Goal: Task Accomplishment & Management: Complete application form

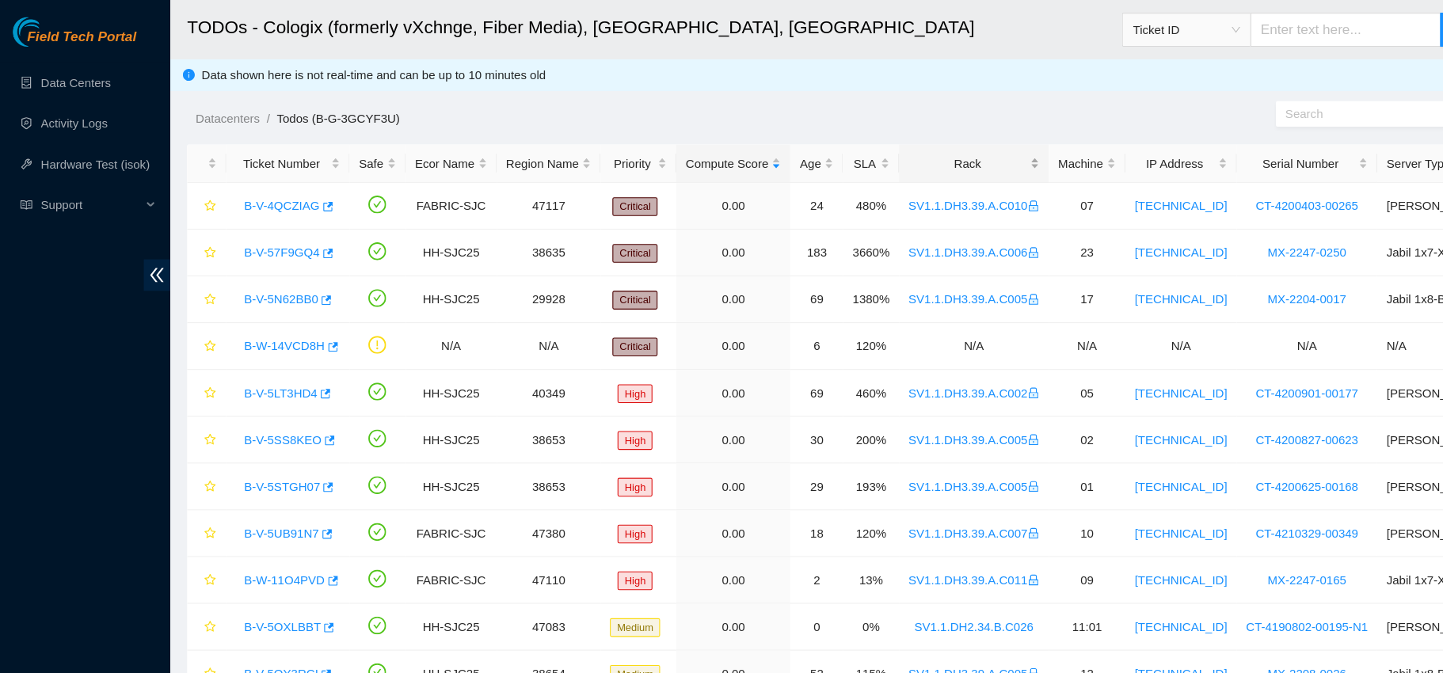
click at [867, 152] on div "Rack" at bounding box center [907, 151] width 122 height 17
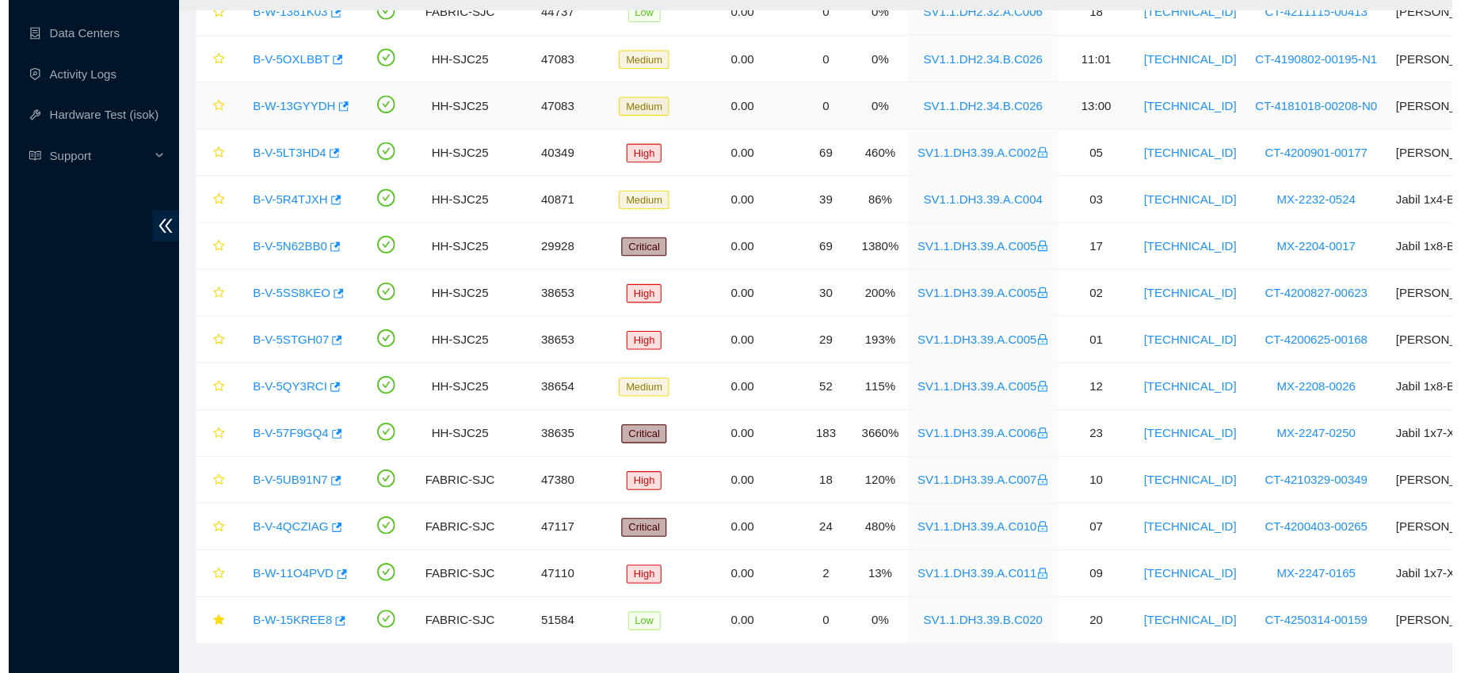
scroll to position [303, 0]
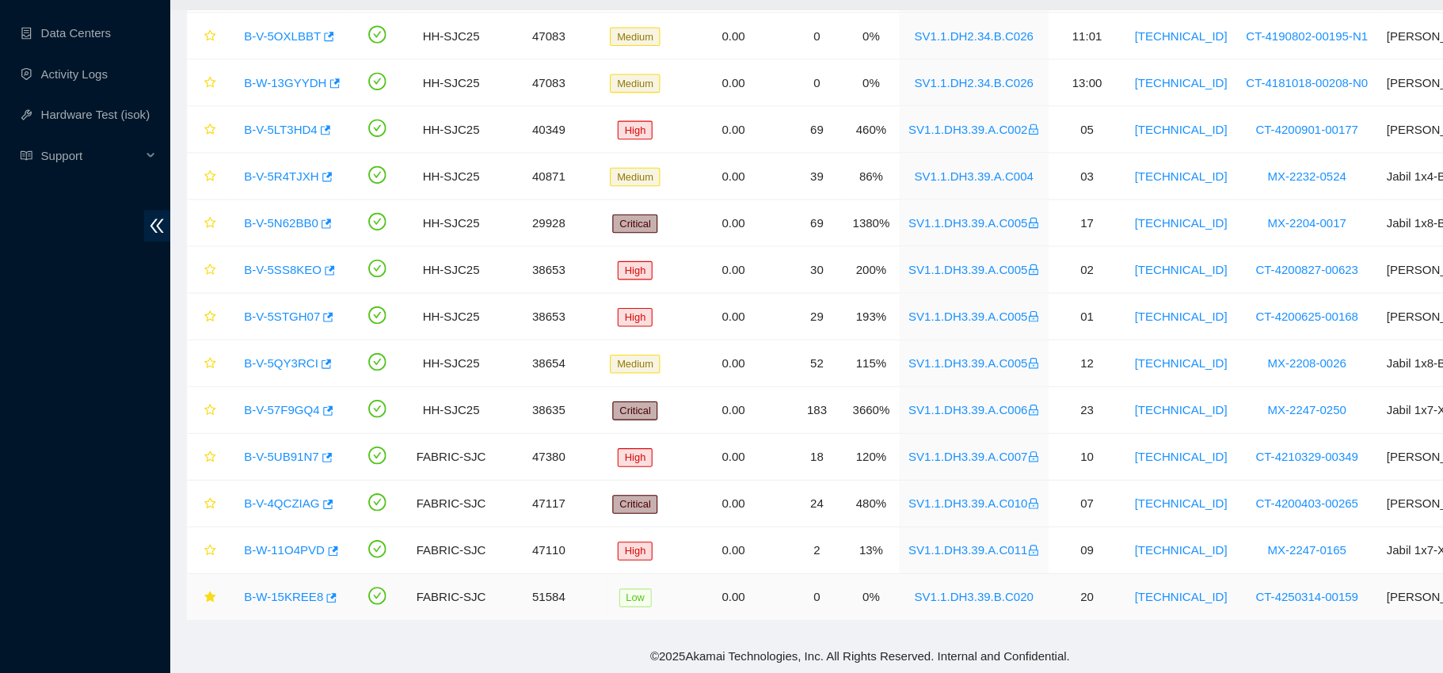
click at [253, 596] on link "B-W-15KREE8" at bounding box center [264, 602] width 74 height 13
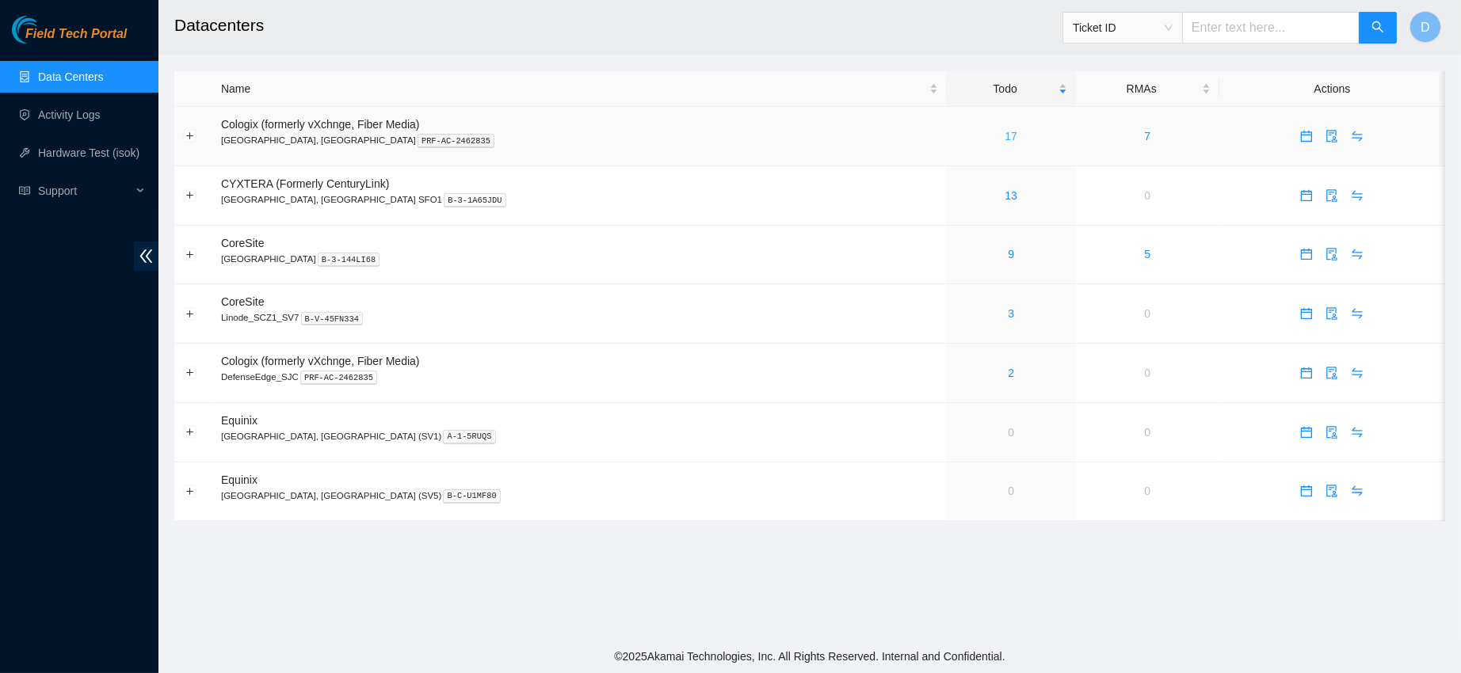
click at [1004, 133] on link "17" at bounding box center [1010, 136] width 13 height 13
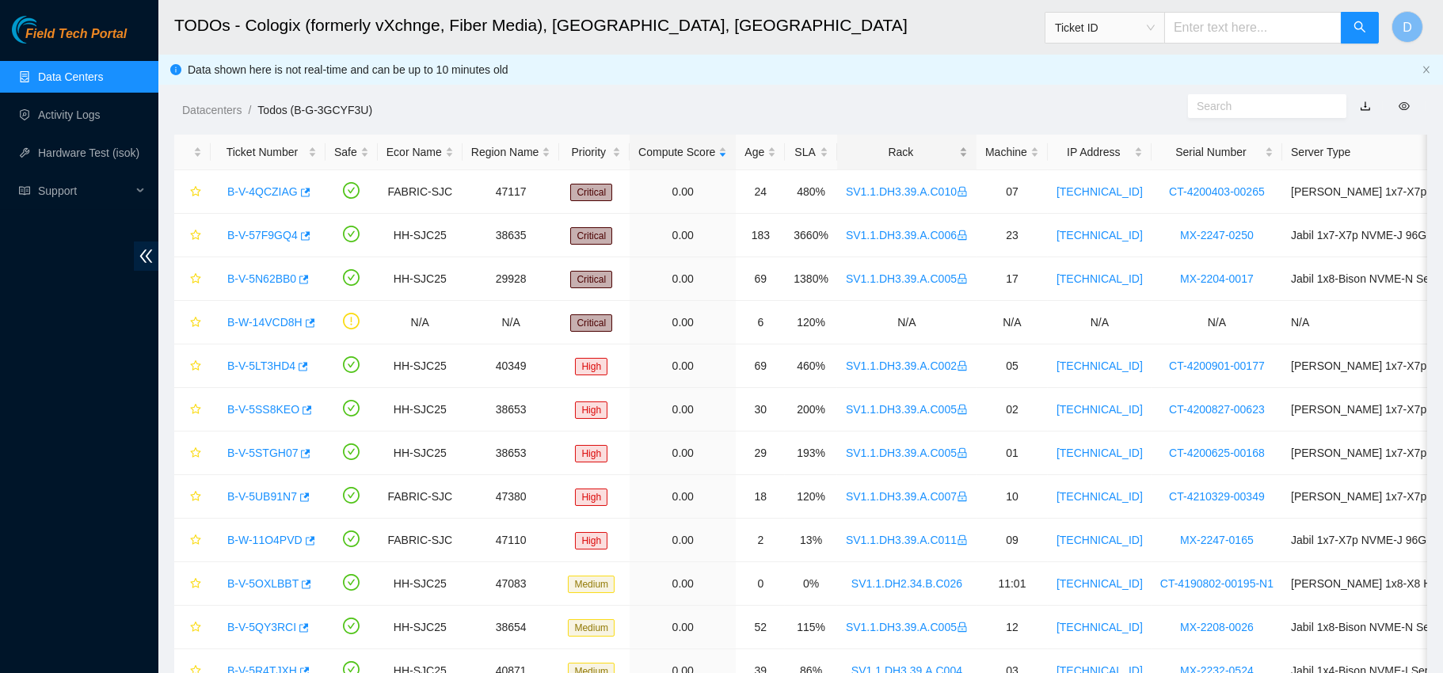
click at [898, 143] on div "Rack" at bounding box center [907, 151] width 122 height 17
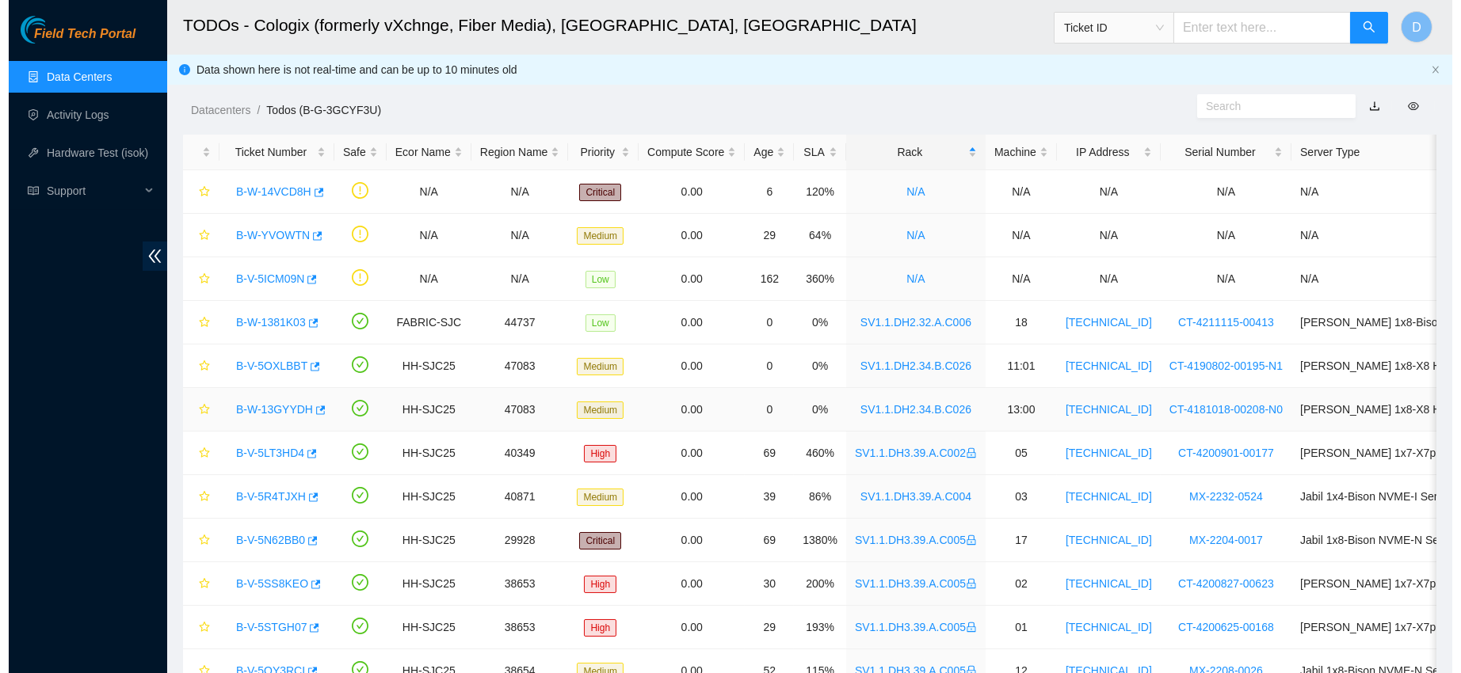
scroll to position [303, 0]
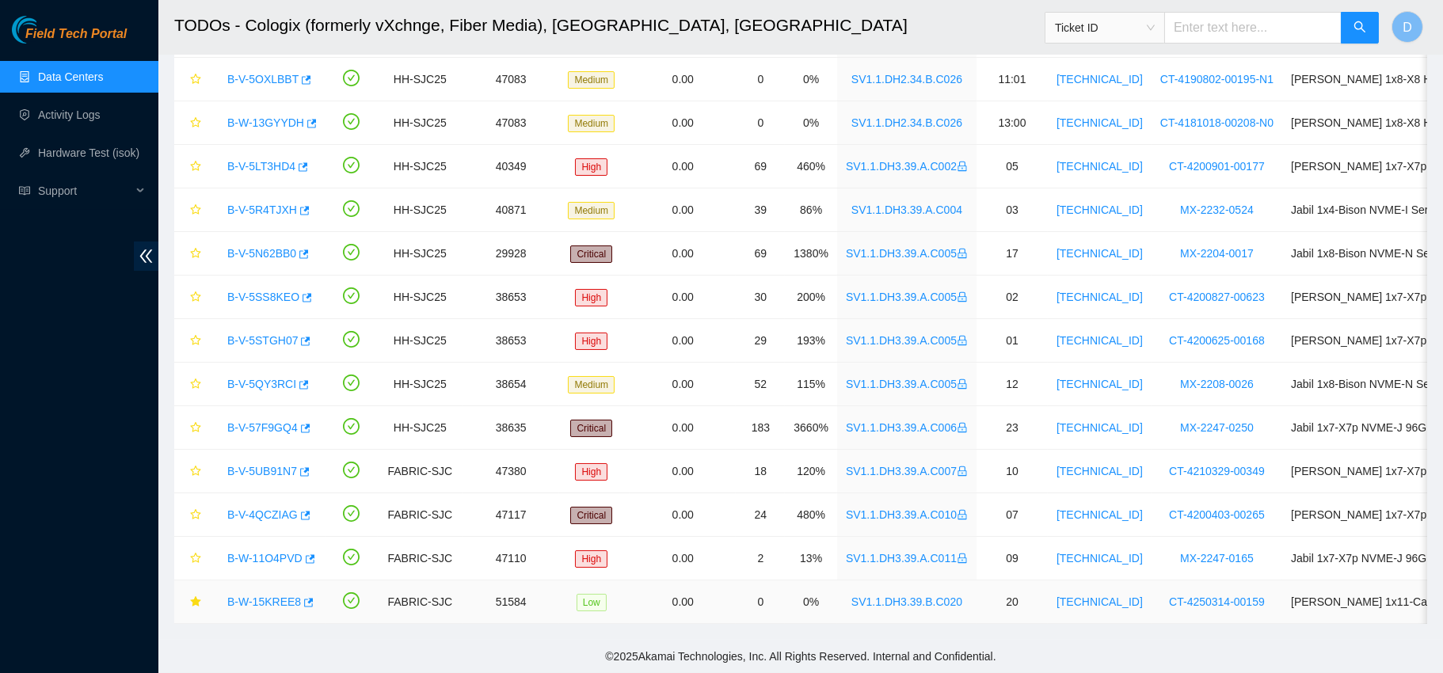
click at [261, 596] on link "B-W-15KREE8" at bounding box center [264, 602] width 74 height 13
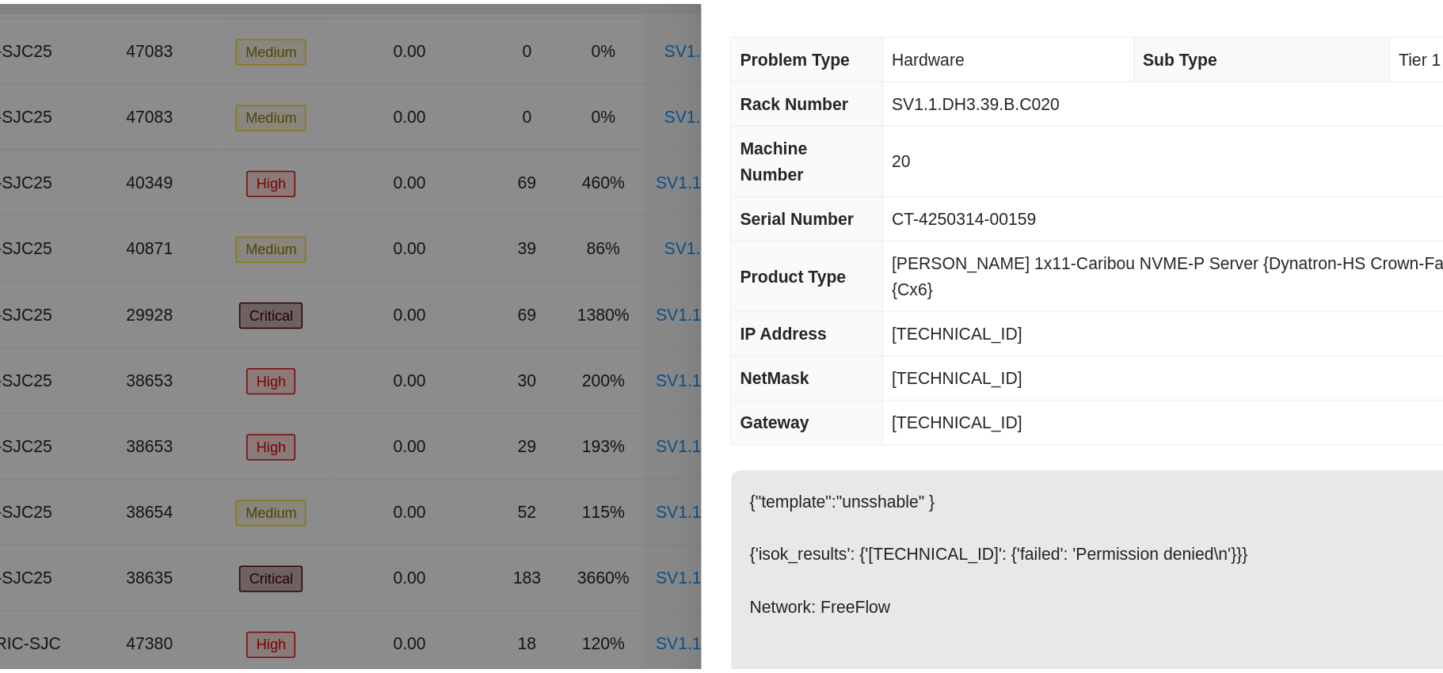
scroll to position [303, 0]
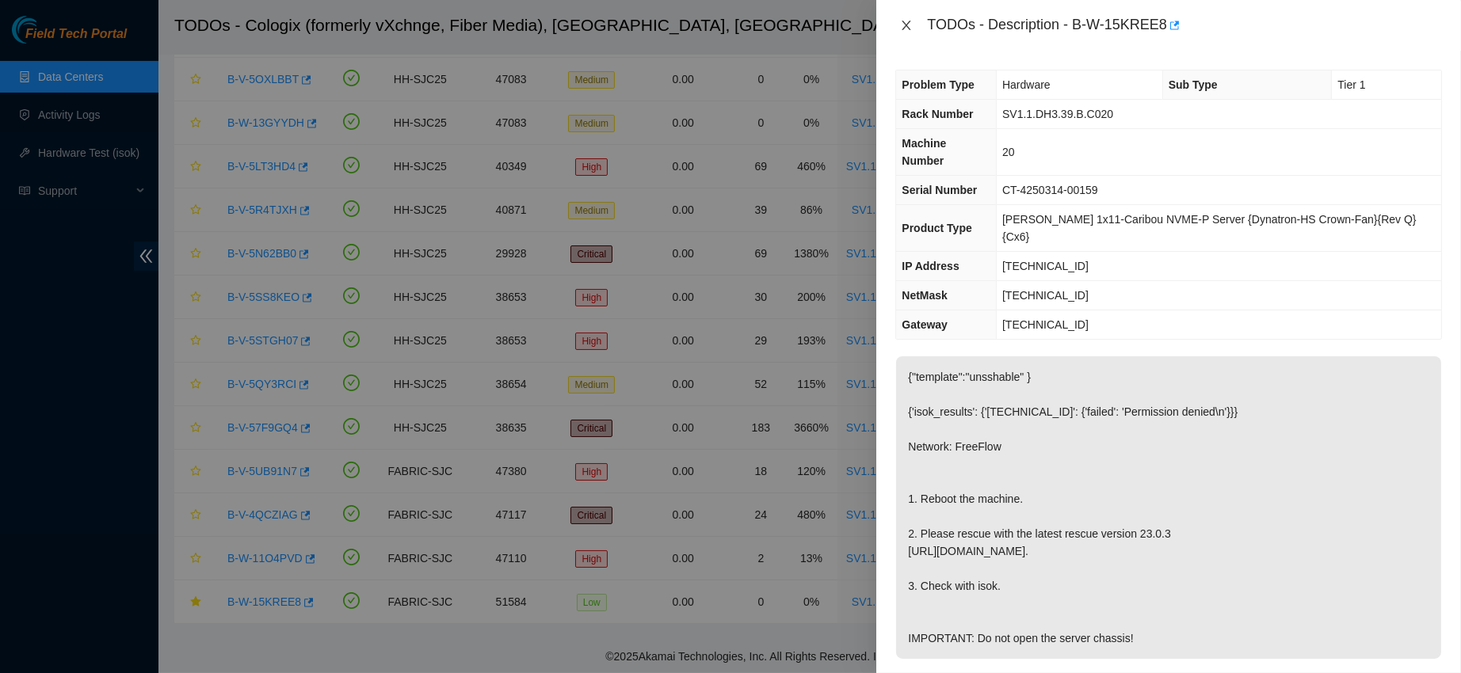
click at [905, 21] on icon "close" at bounding box center [906, 25] width 13 height 13
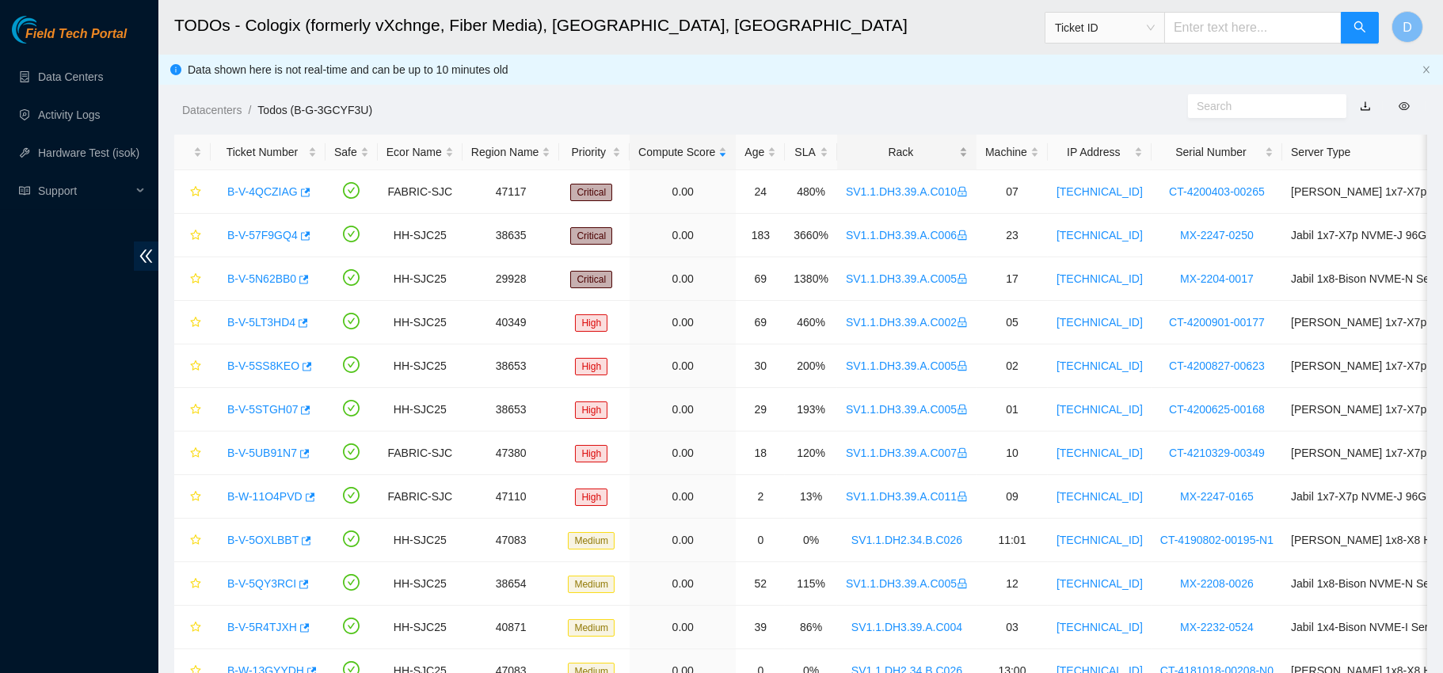
click at [917, 151] on div "Rack" at bounding box center [907, 151] width 122 height 17
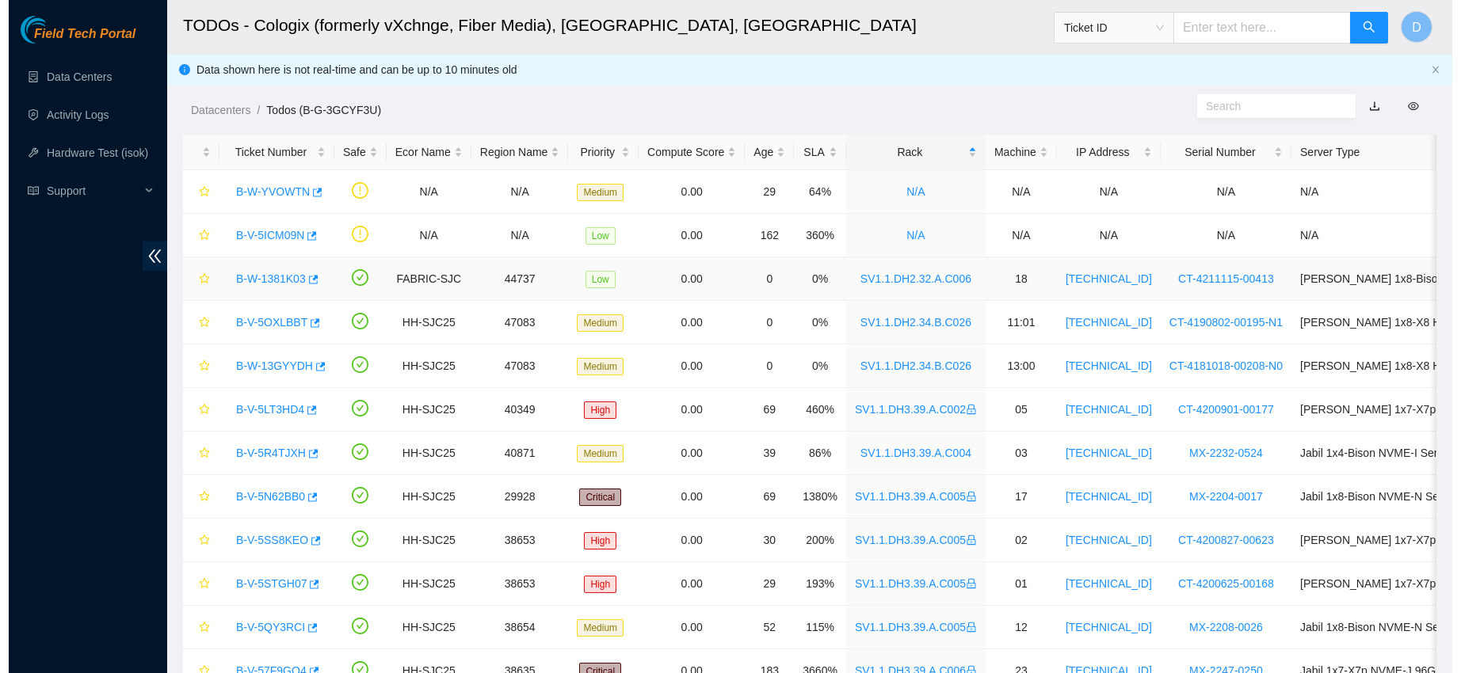
scroll to position [260, 0]
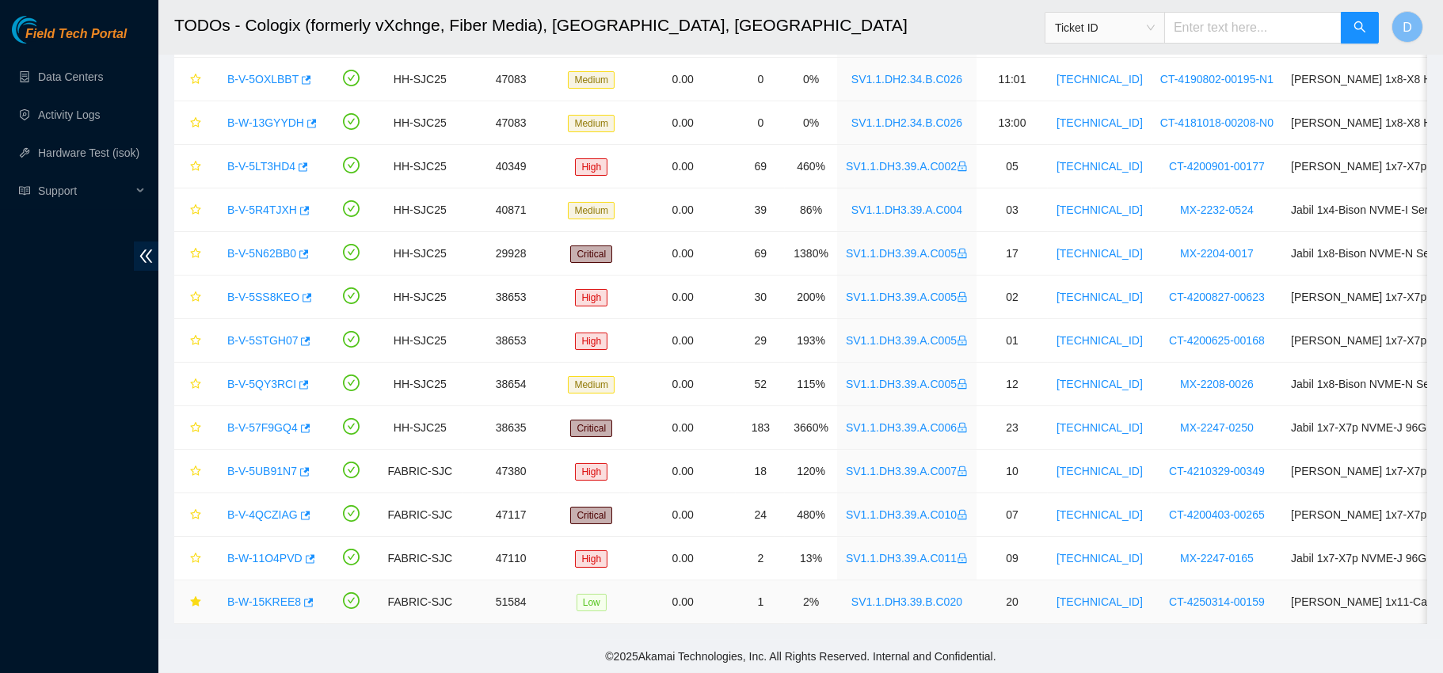
click at [258, 596] on link "B-W-15KREE8" at bounding box center [264, 602] width 74 height 13
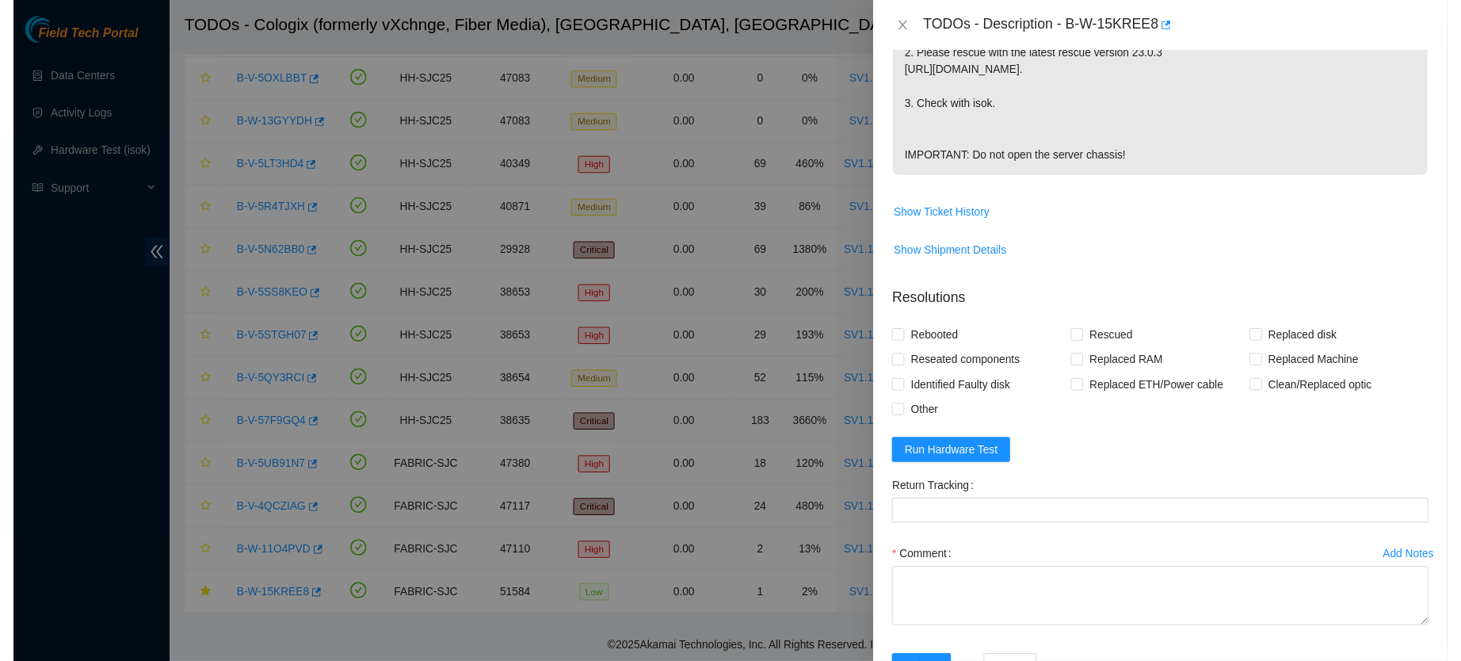
scroll to position [548, 0]
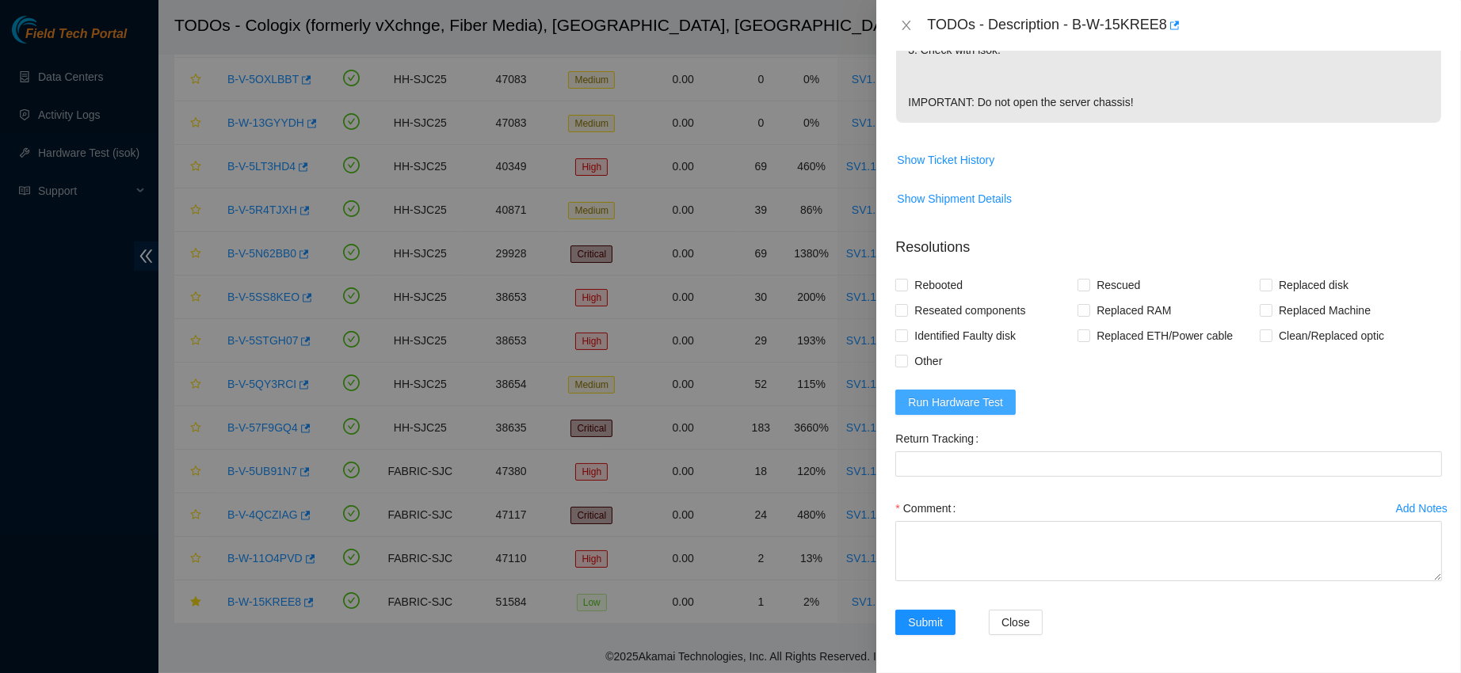
click at [971, 397] on span "Run Hardware Test" at bounding box center [955, 402] width 95 height 17
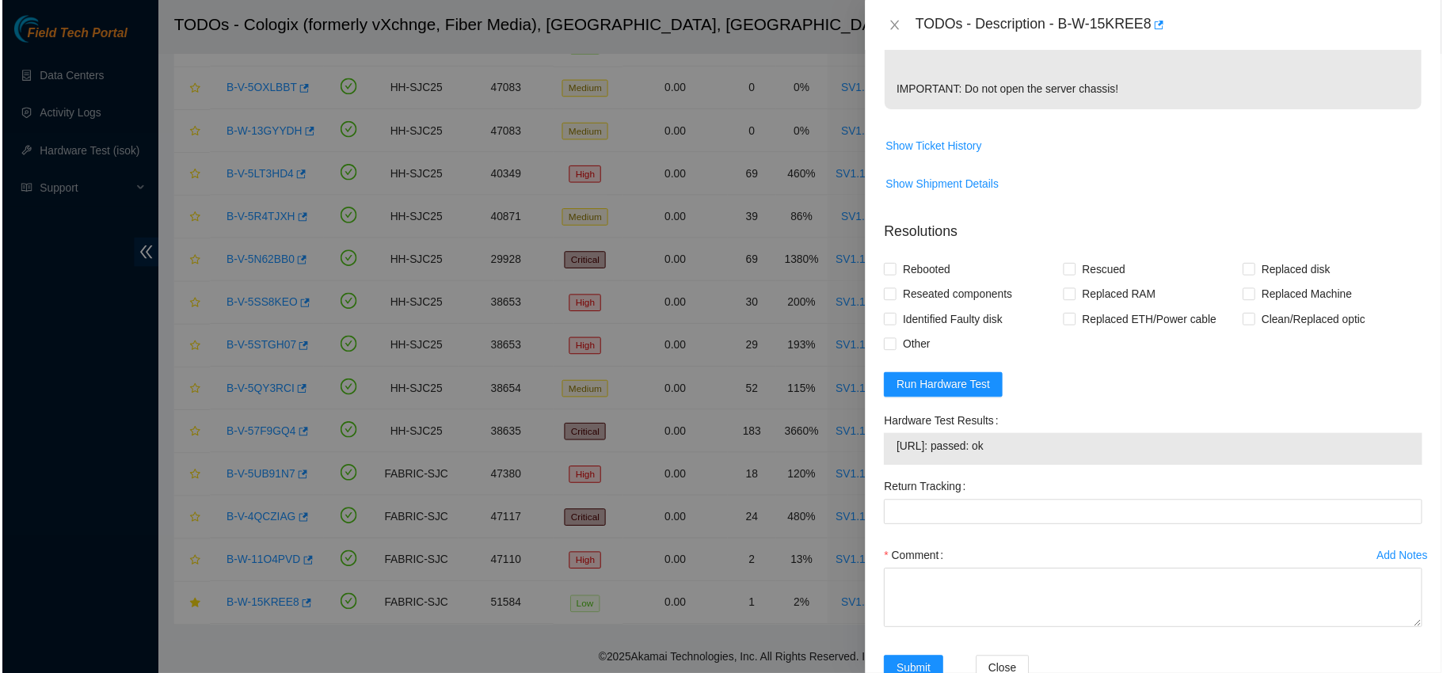
scroll to position [232, 0]
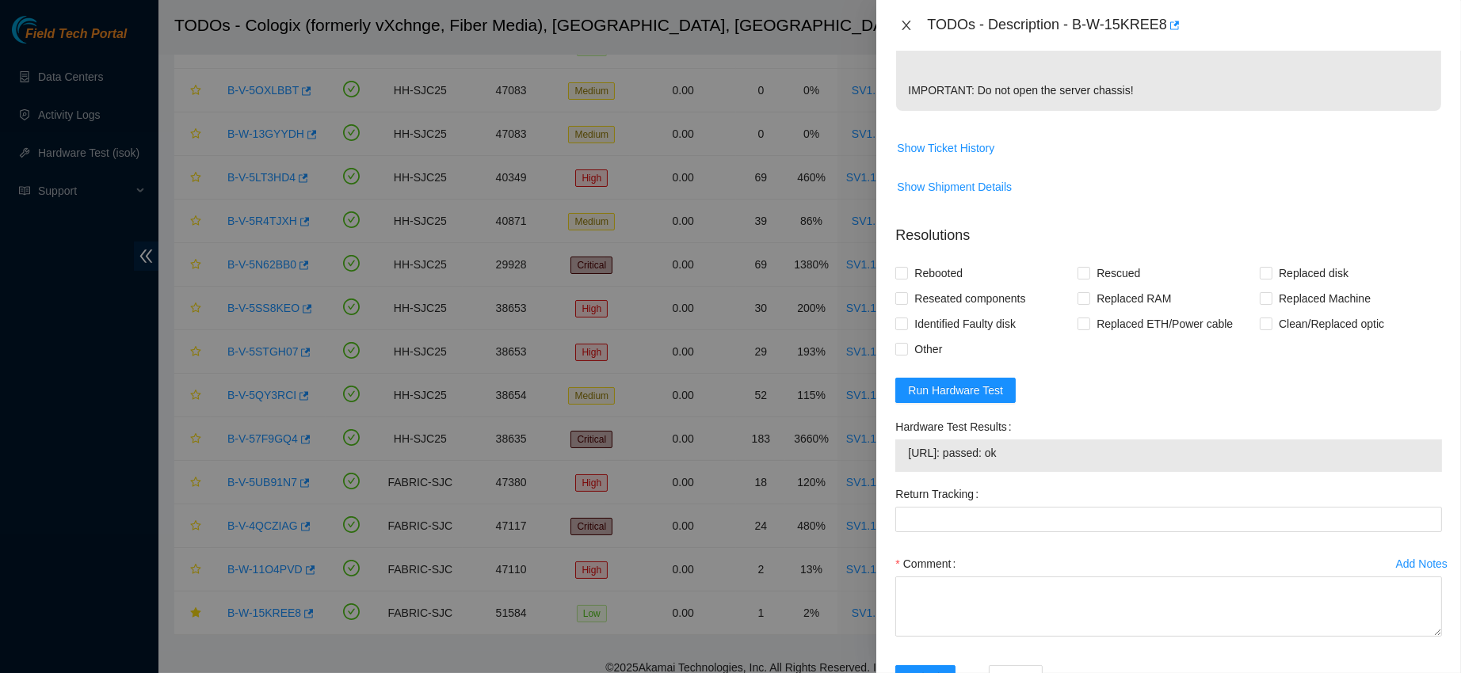
click at [908, 23] on icon "close" at bounding box center [906, 26] width 9 height 10
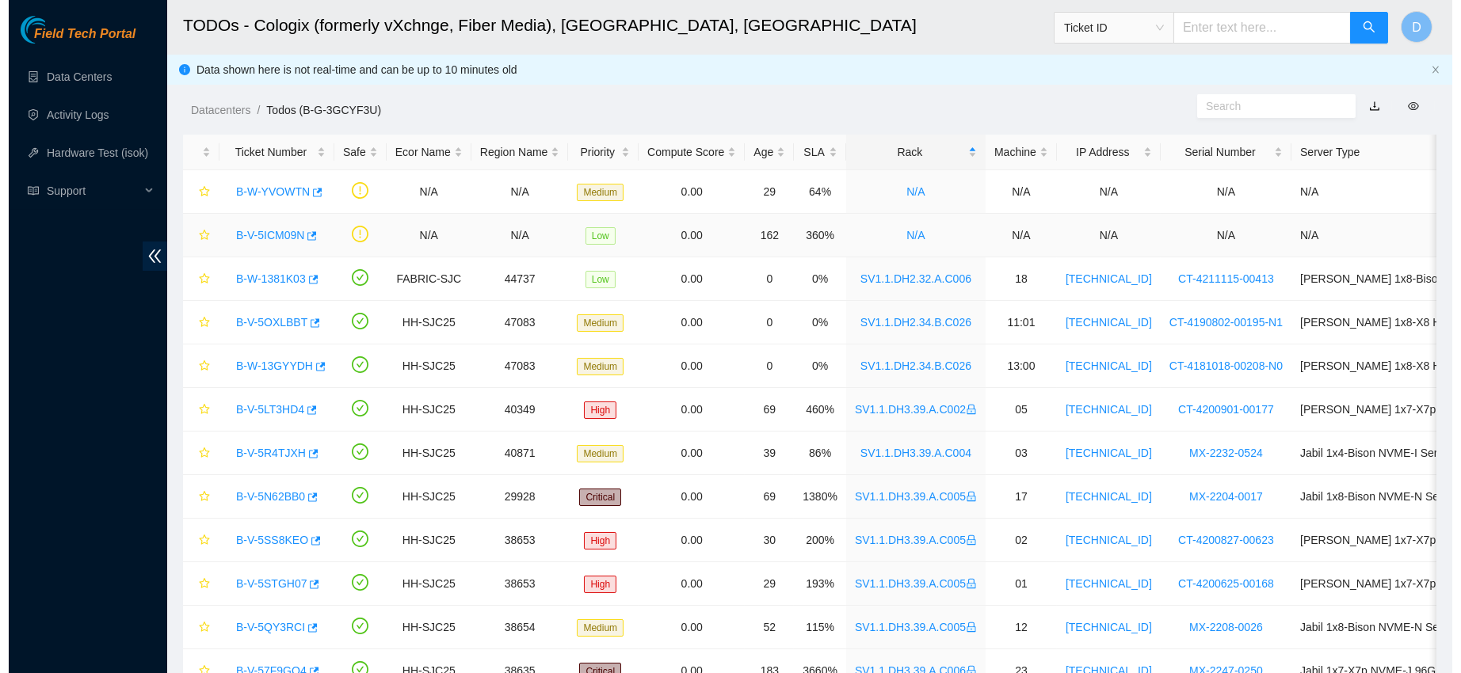
scroll to position [260, 0]
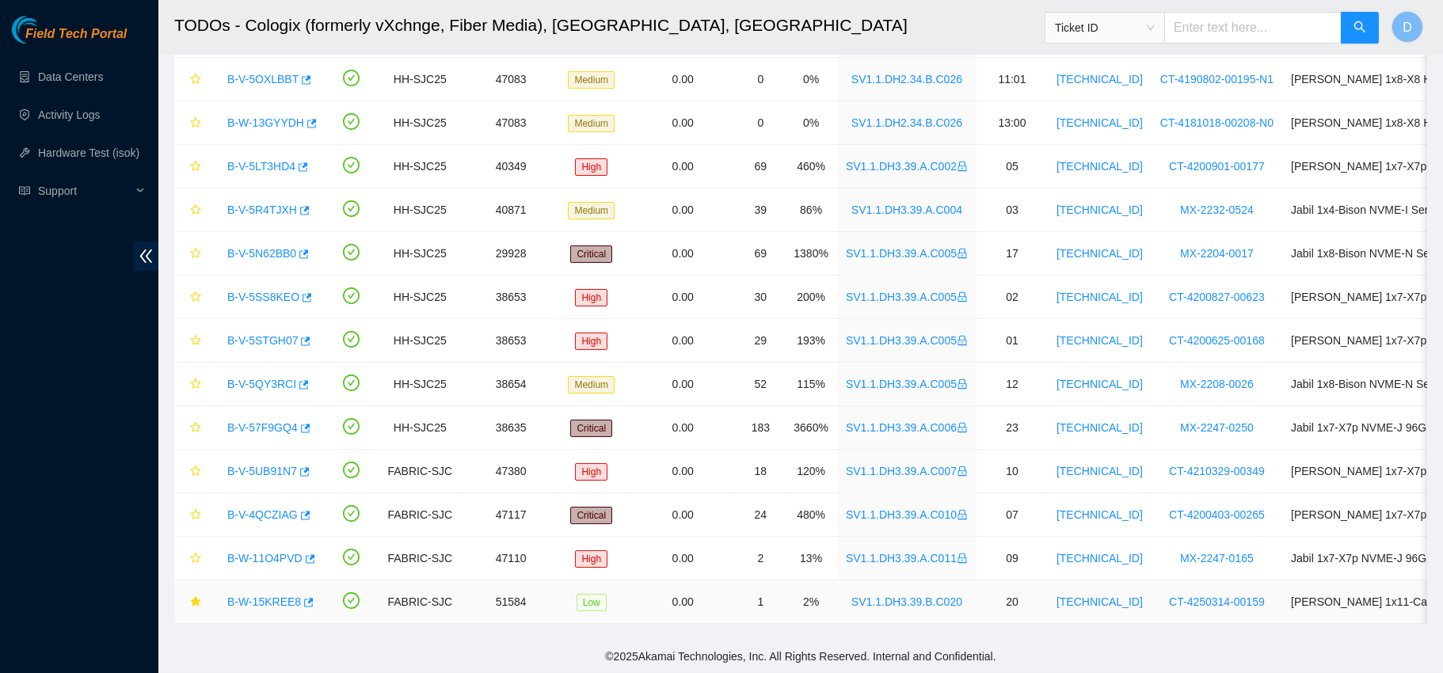
click at [237, 596] on link "B-W-15KREE8" at bounding box center [264, 602] width 74 height 13
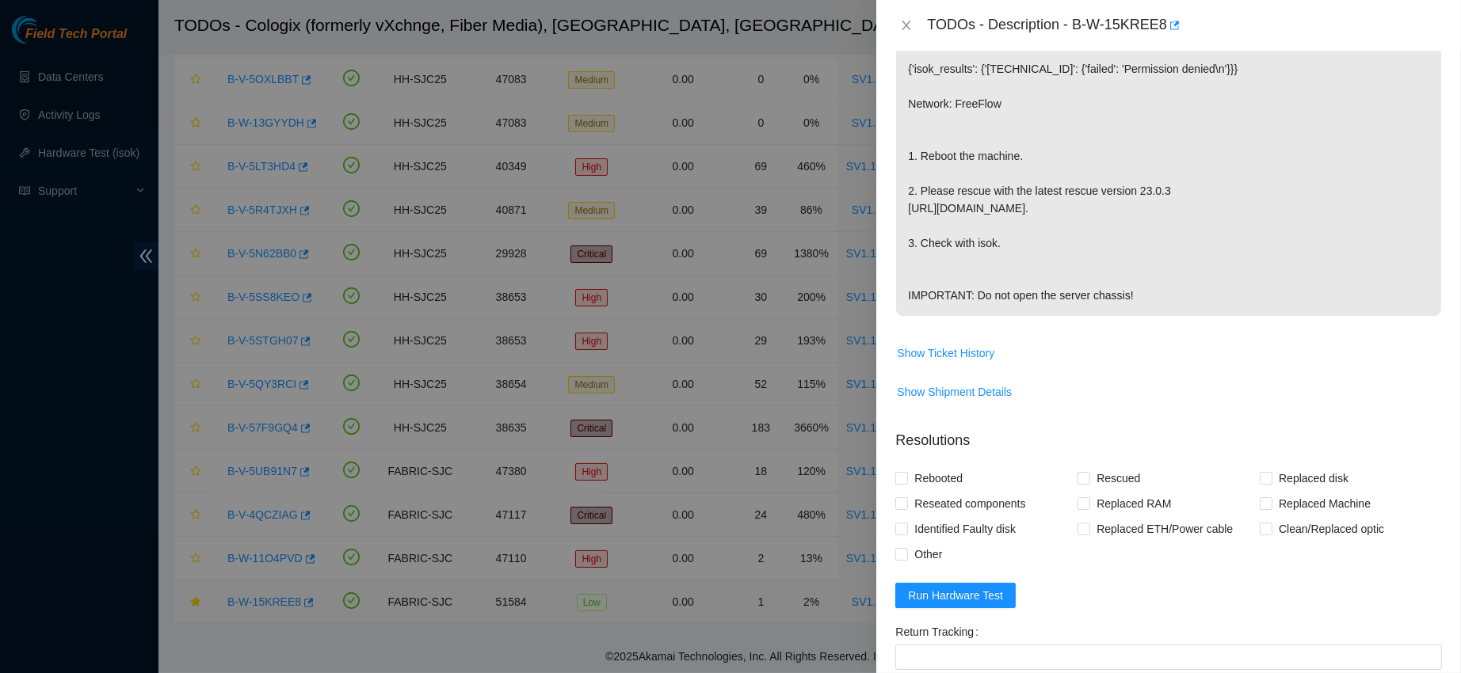
scroll to position [548, 0]
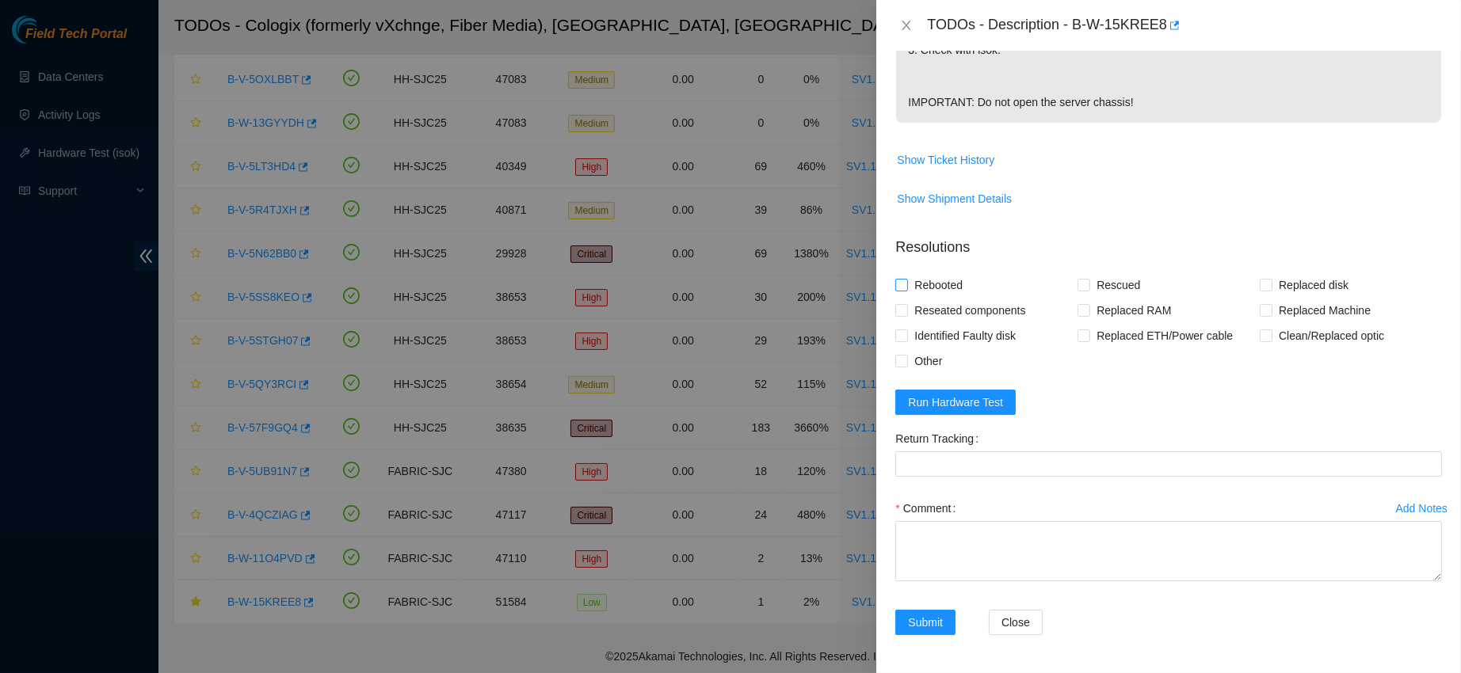
click at [925, 283] on span "Rebooted" at bounding box center [938, 285] width 61 height 25
click at [906, 283] on input "Rebooted" at bounding box center [900, 284] width 11 height 11
checkbox input "true"
click at [1102, 284] on span "Rescued" at bounding box center [1118, 285] width 56 height 25
click at [1088, 284] on input "Rescued" at bounding box center [1082, 284] width 11 height 11
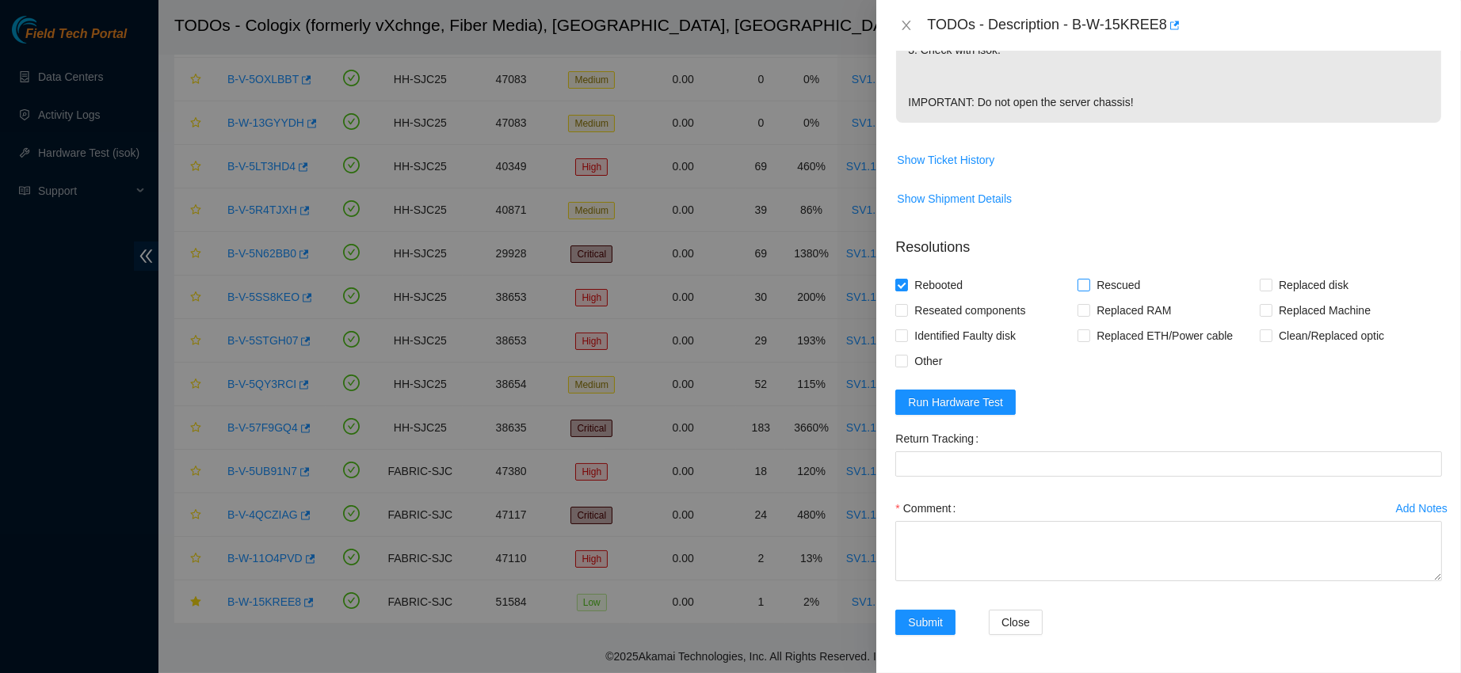
checkbox input "true"
click at [959, 530] on textarea "Comment" at bounding box center [1168, 551] width 547 height 60
type textarea "]"
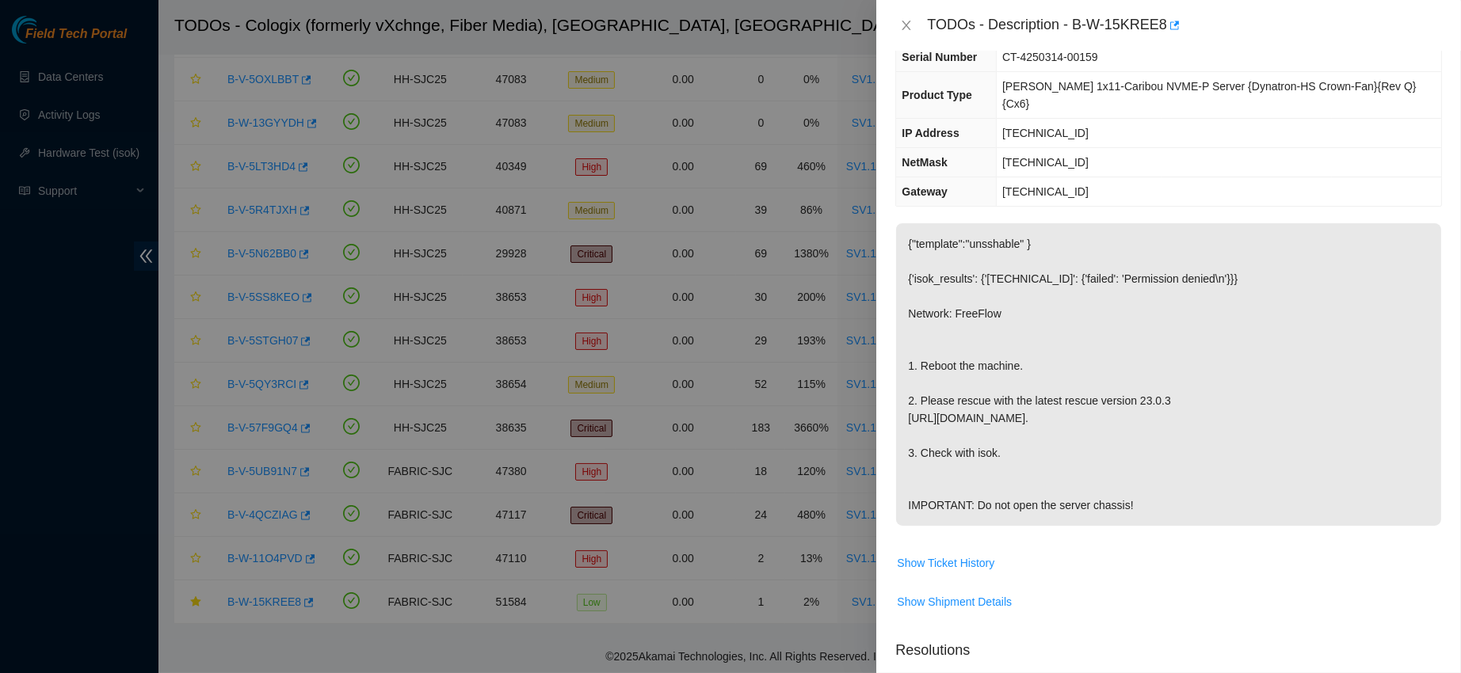
scroll to position [0, 0]
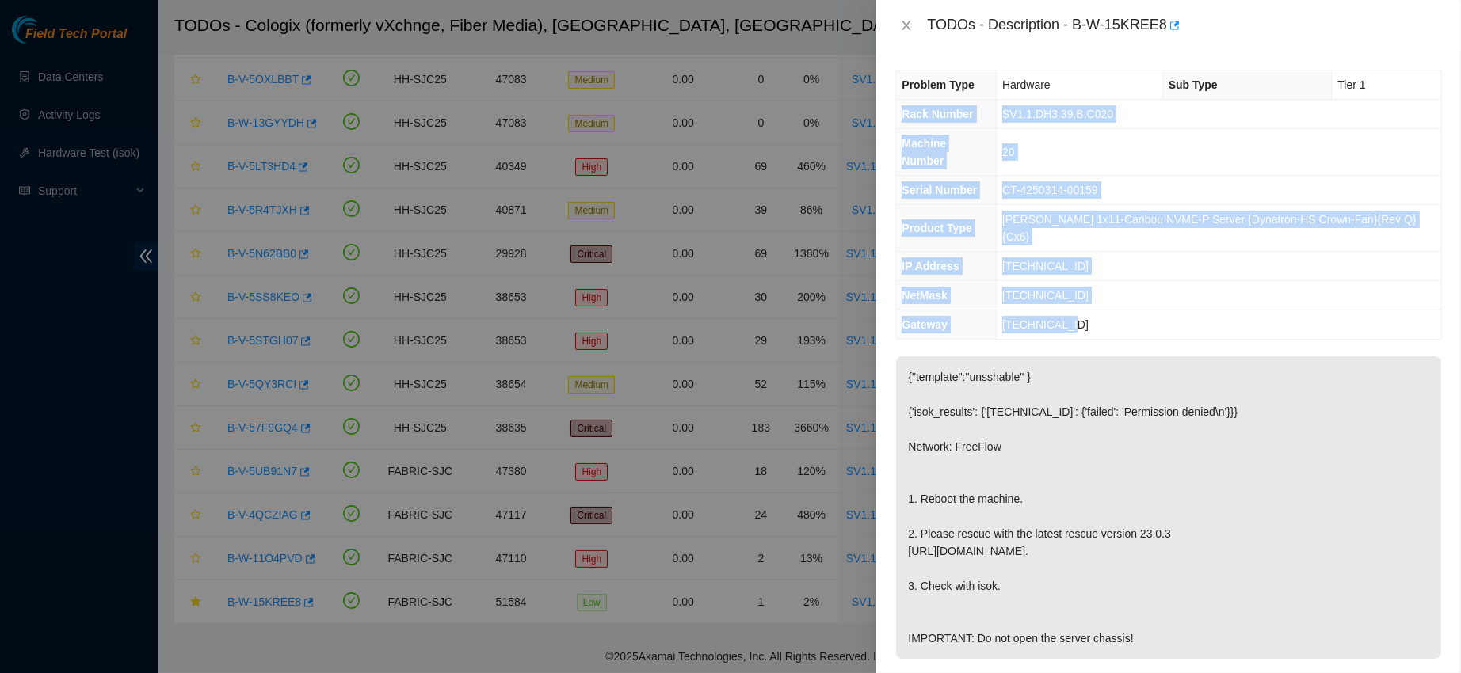
drag, startPoint x: 899, startPoint y: 113, endPoint x: 1205, endPoint y: 286, distance: 351.2
click at [1205, 286] on tbody "Problem Type Hardware Sub Type Tier 1 Rack Number SV1.1.DH3.39.B.C020 Machine N…" at bounding box center [1168, 205] width 545 height 269
copy tbody "Rack Number SV1.1.DH3.39.B.C020 Machine Number 20 Serial Number CT-4250314-0015…"
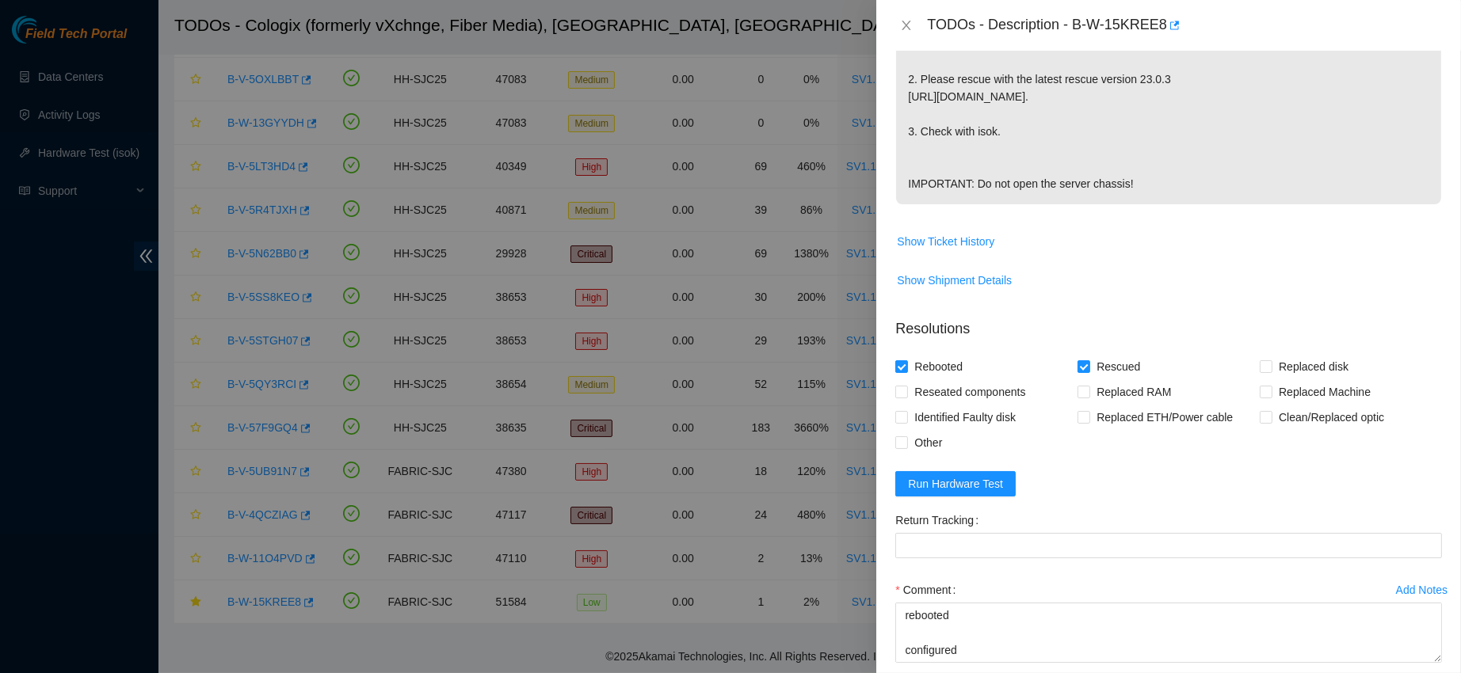
scroll to position [548, 0]
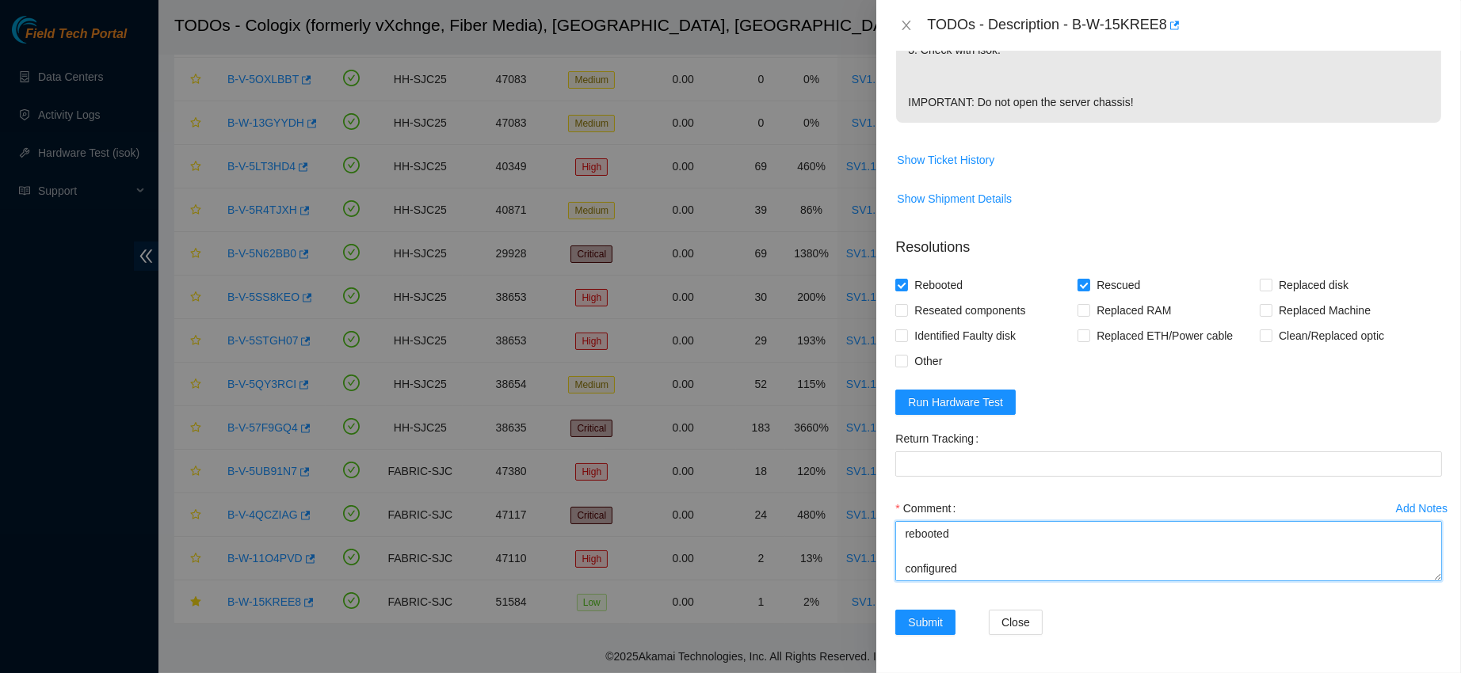
click at [928, 566] on textarea "contacted nocc to confirm that ticket was safe verified sn on macine connected …" at bounding box center [1168, 551] width 547 height 60
paste textarea "Rack Number SV1.1.DH3.39.B.C020 Machine Number 20 Serial Number CT-4250314-0015…"
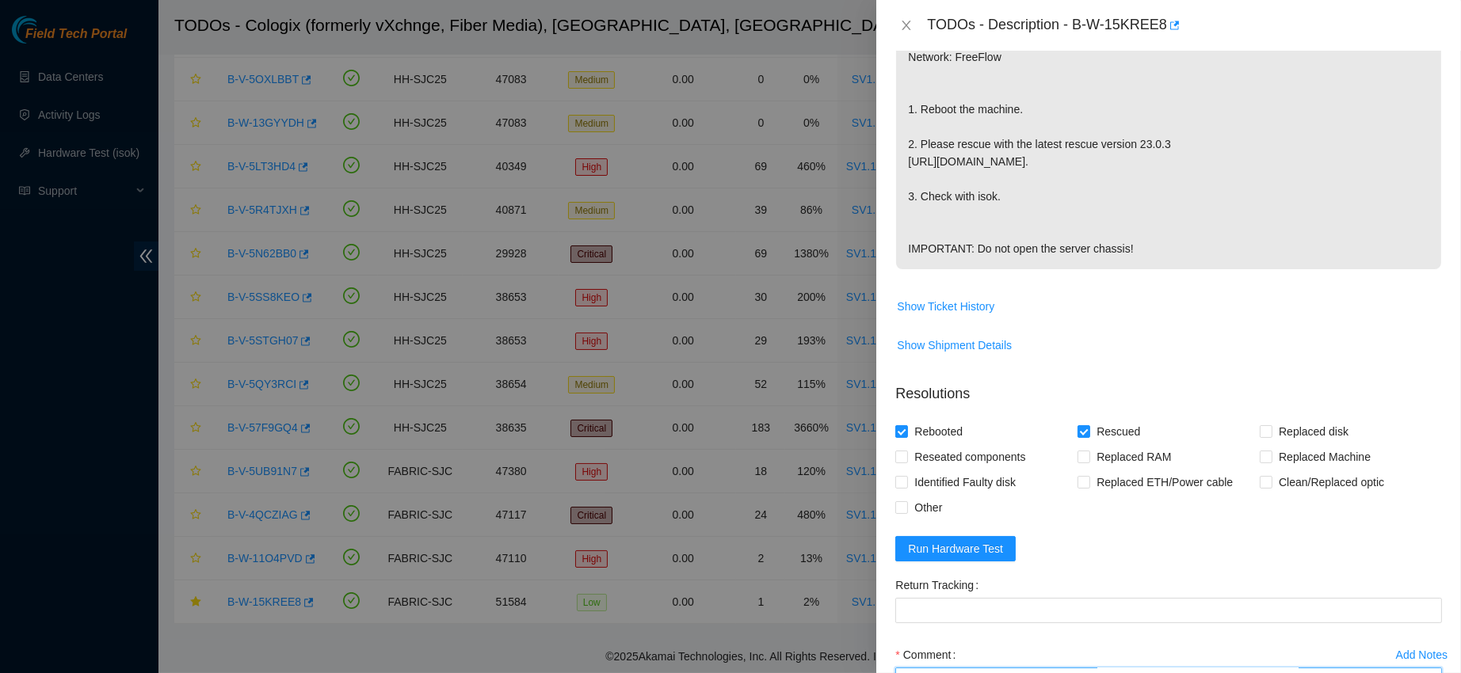
scroll to position [468, 0]
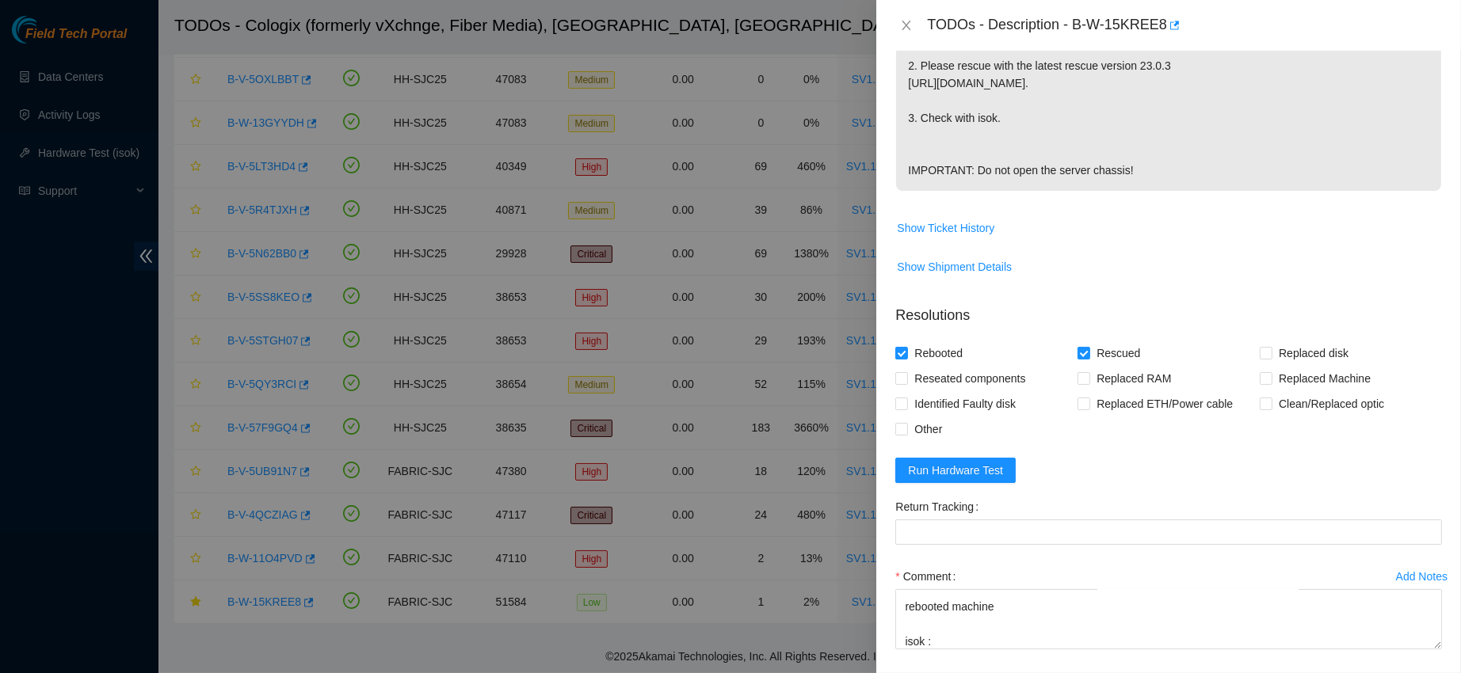
click at [937, 500] on form "Resolutions Rebooted Rescued Replaced disk Reseated components Replaced RAM Rep…" at bounding box center [1168, 507] width 547 height 430
click at [949, 479] on span "Run Hardware Test" at bounding box center [955, 470] width 95 height 17
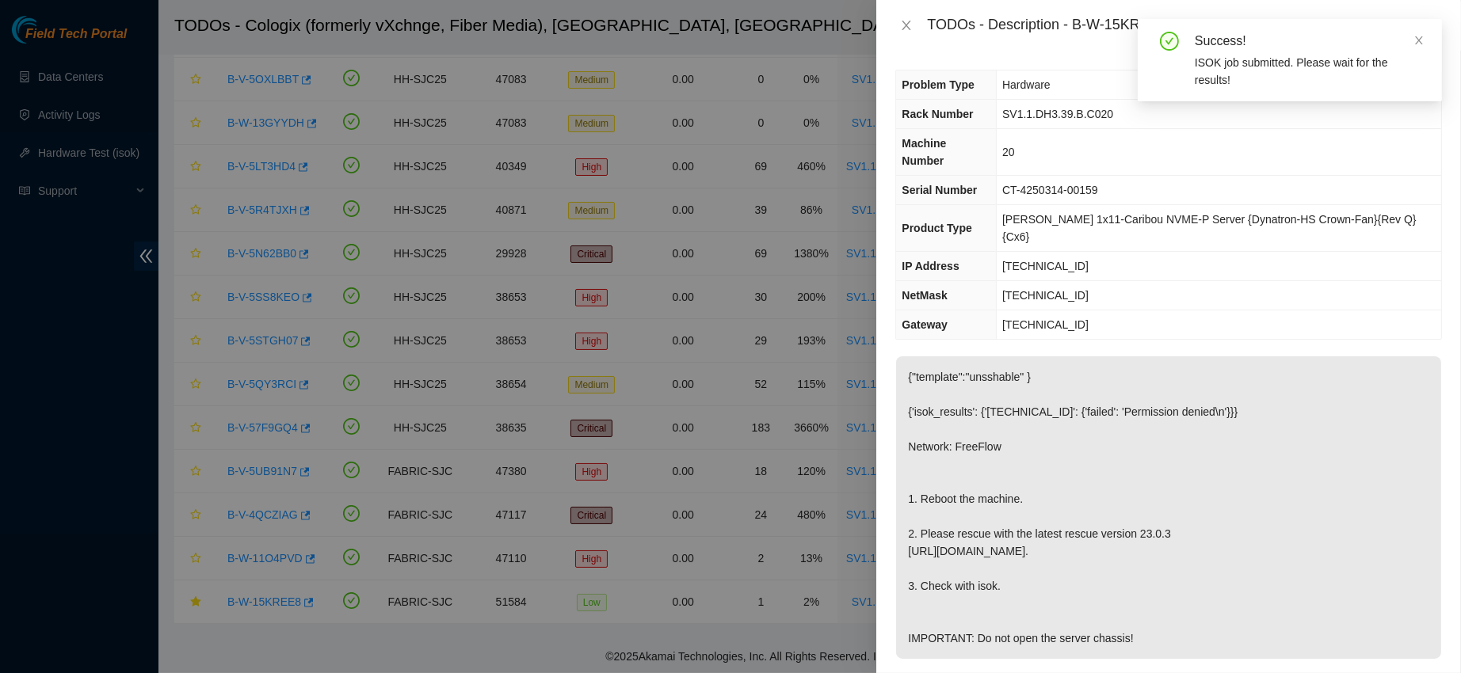
scroll to position [548, 0]
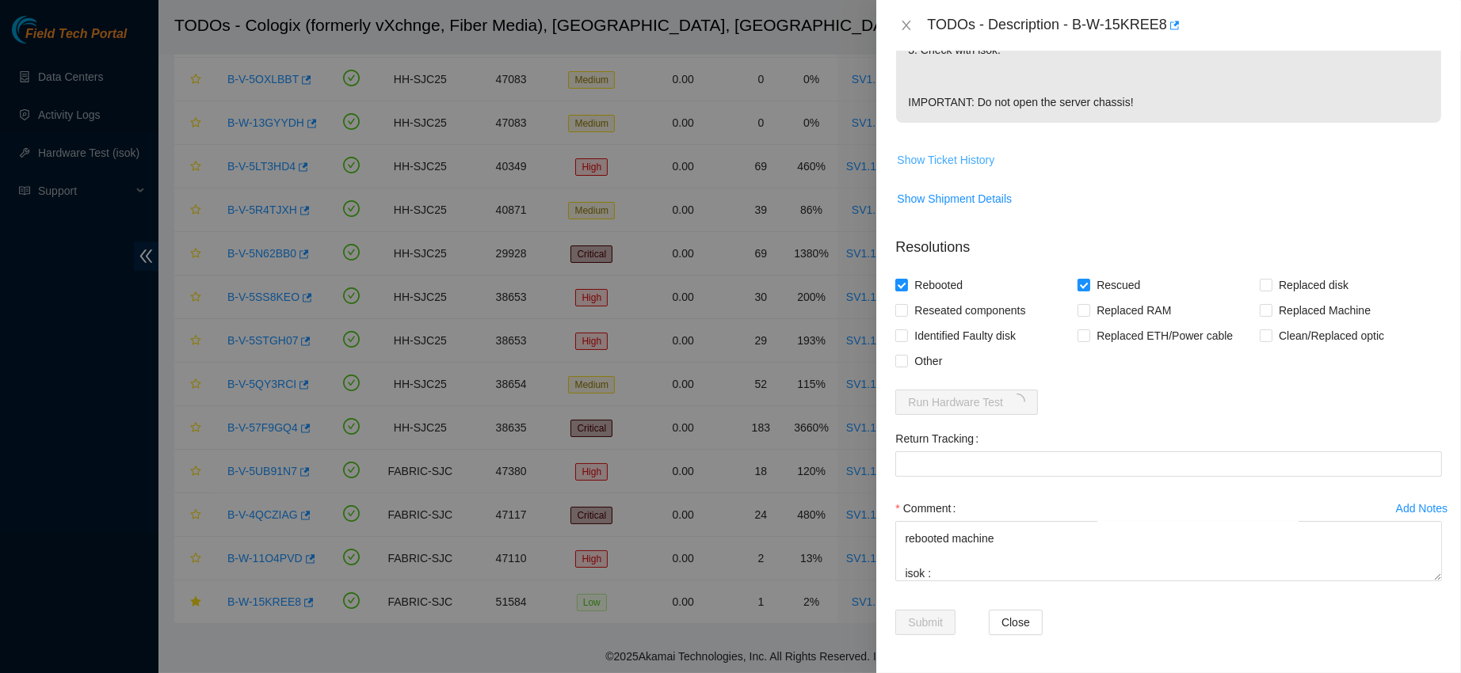
click at [965, 151] on span "Show Ticket History" at bounding box center [945, 159] width 97 height 17
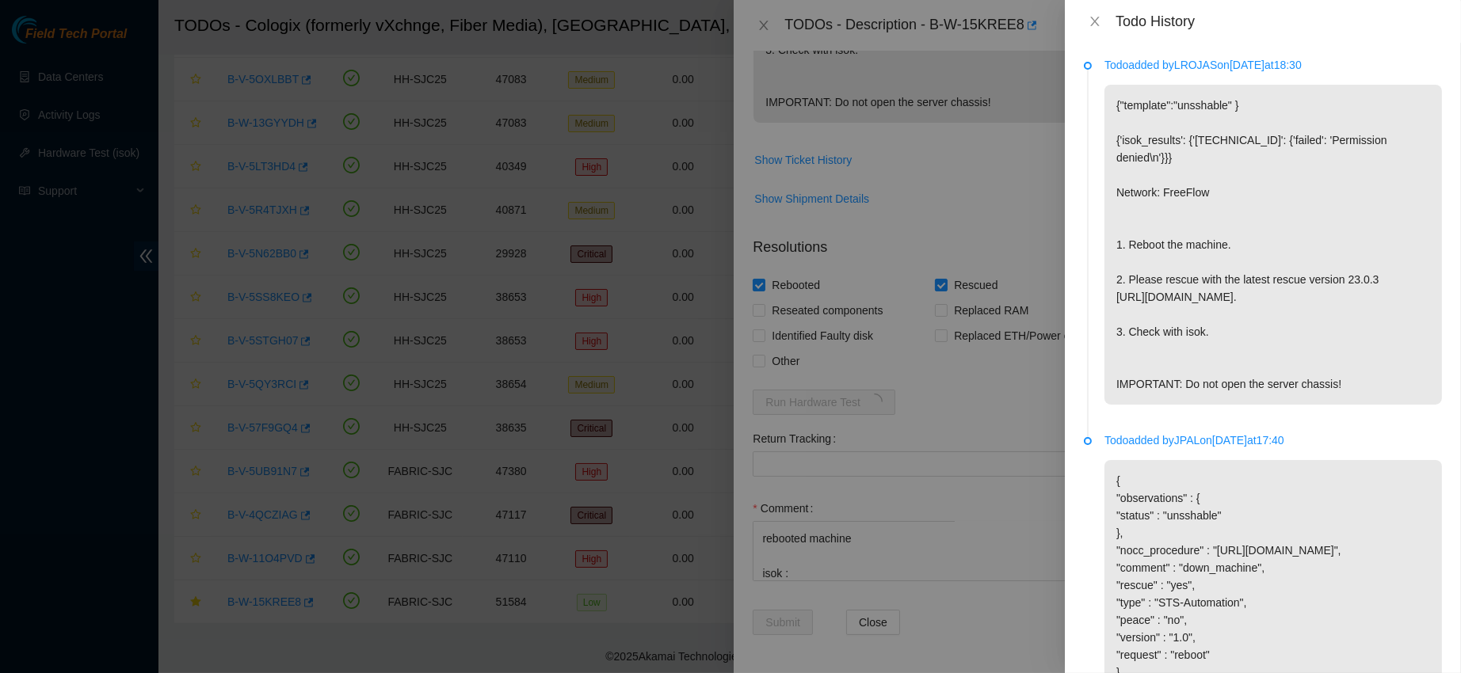
scroll to position [123, 0]
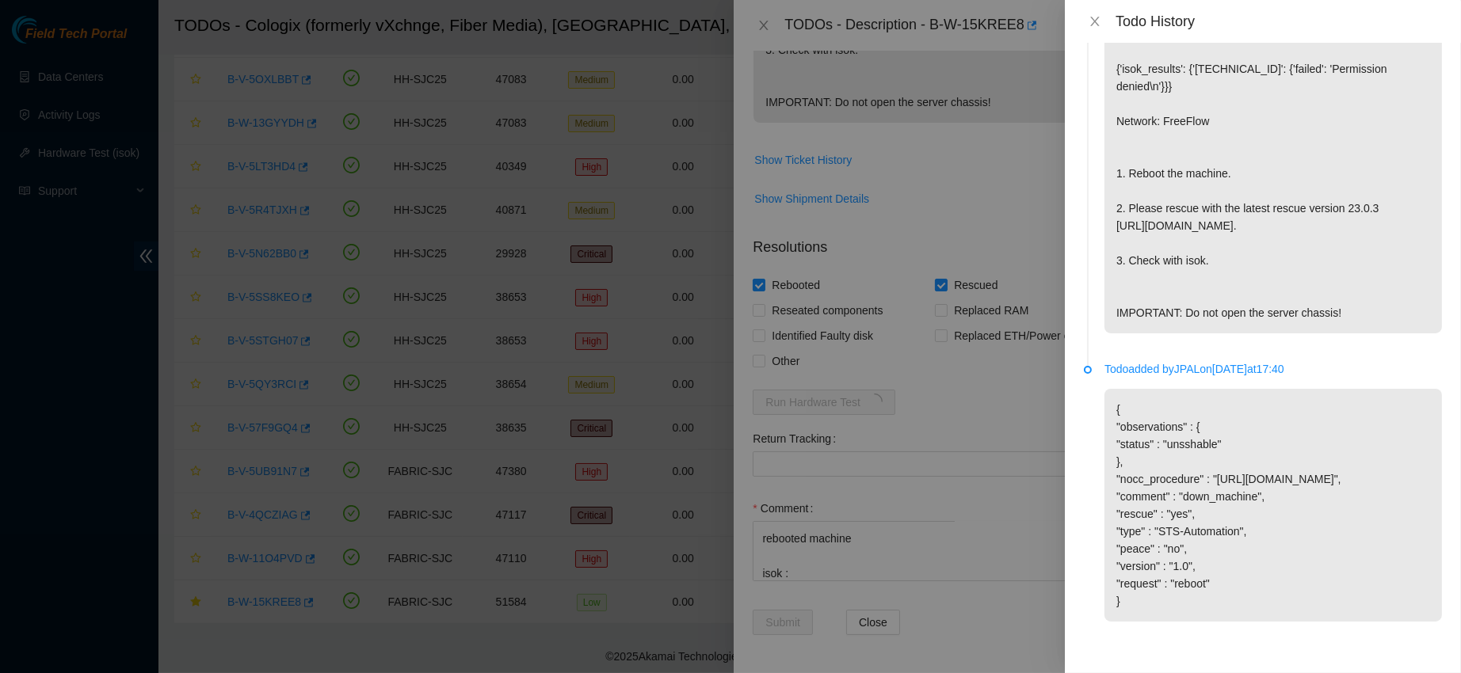
click at [1091, 10] on div "Todo History" at bounding box center [1263, 21] width 396 height 43
click at [1092, 13] on div "Todo History" at bounding box center [1263, 21] width 358 height 17
click at [1100, 25] on icon "close" at bounding box center [1094, 21] width 13 height 13
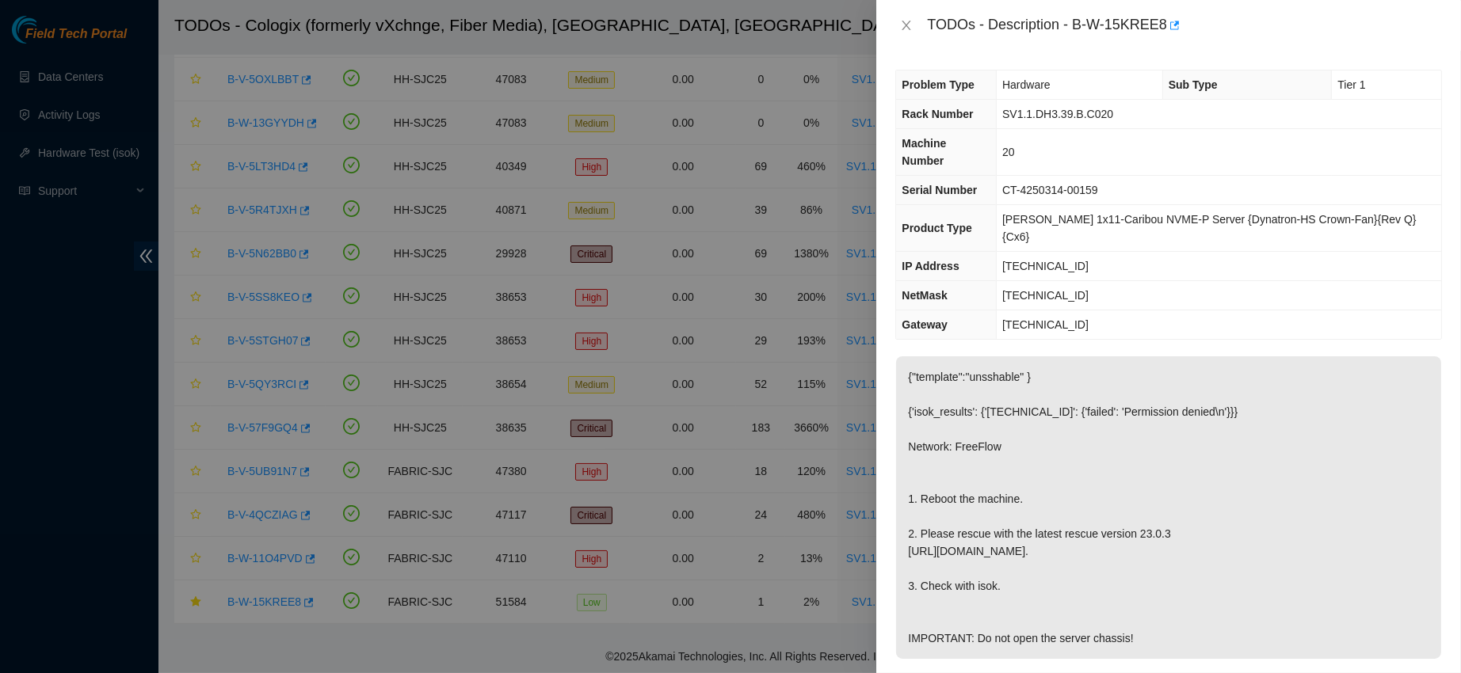
scroll to position [548, 0]
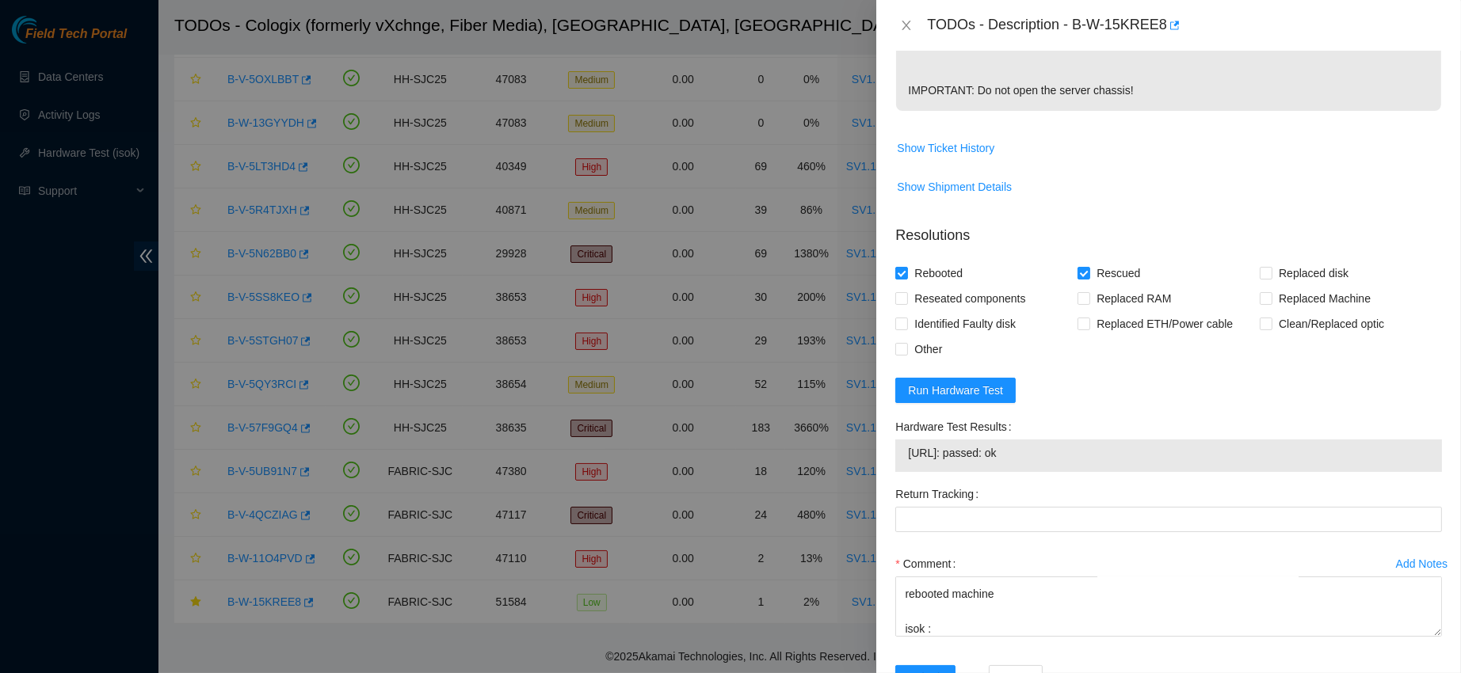
click at [963, 462] on span "[URL]: passed: ok" at bounding box center [1168, 452] width 521 height 17
copy span "[URL]: passed: ok"
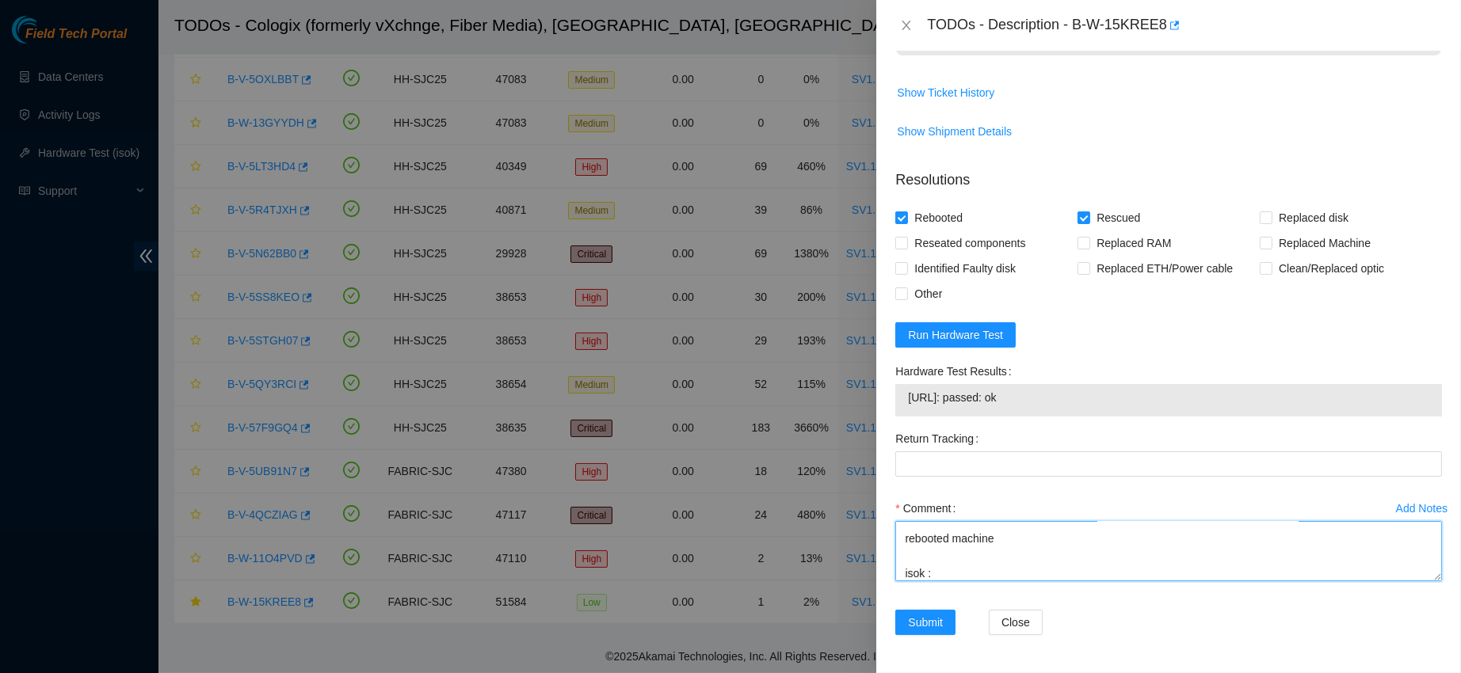
click at [1006, 570] on textarea "contacted nocc to confirm that ticket was safe verified sn on macine connected …" at bounding box center [1168, 551] width 547 height 60
paste textarea "[URL]: passed: ok"
drag, startPoint x: 1064, startPoint y: 562, endPoint x: 886, endPoint y: 401, distance: 240.0
click at [886, 401] on div "Problem Type Hardware Sub Type Tier 1 Rack Number SV1.1.DH3.39.B.C020 Machine N…" at bounding box center [1168, 362] width 585 height 623
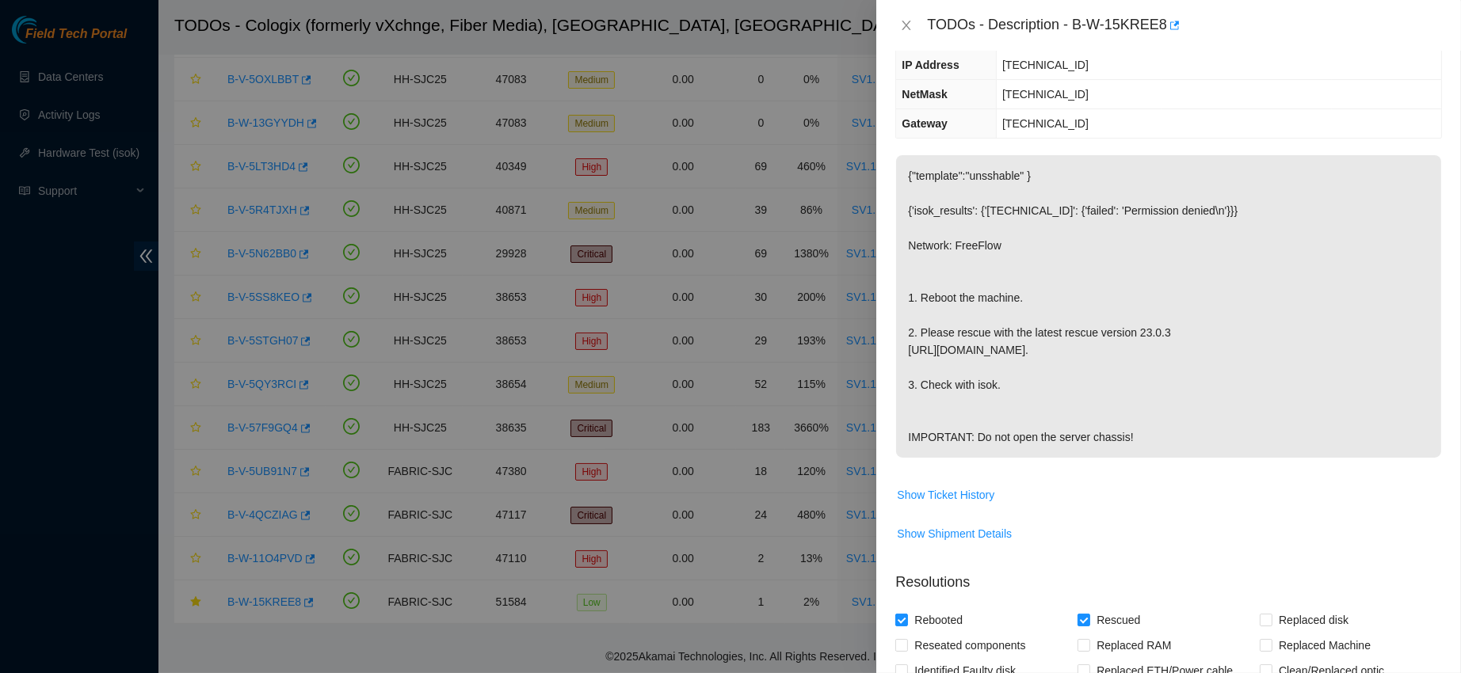
type textarea "contacted nocc to confirm that ticket was safe verified sn on macine connected …"
click at [1081, 510] on td "Show Ticket History" at bounding box center [1168, 501] width 547 height 39
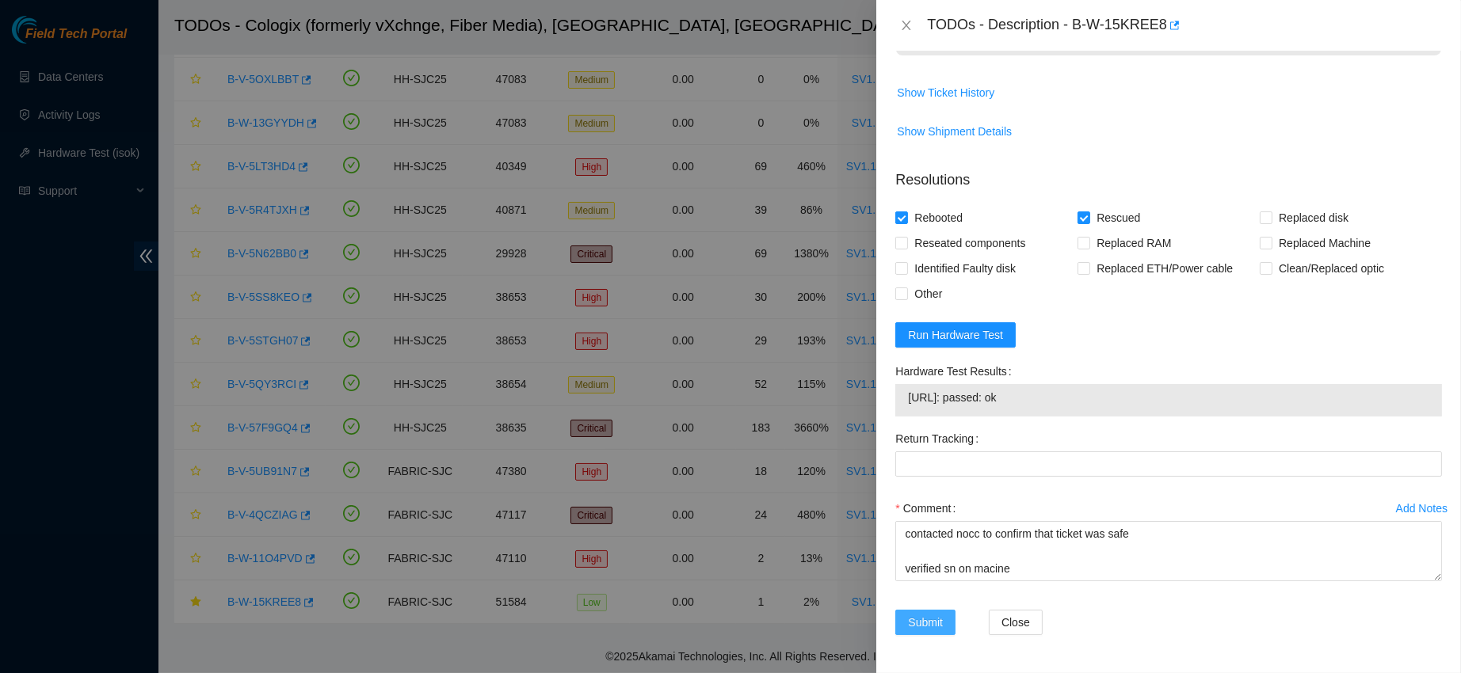
click at [923, 633] on button "Submit" at bounding box center [925, 622] width 60 height 25
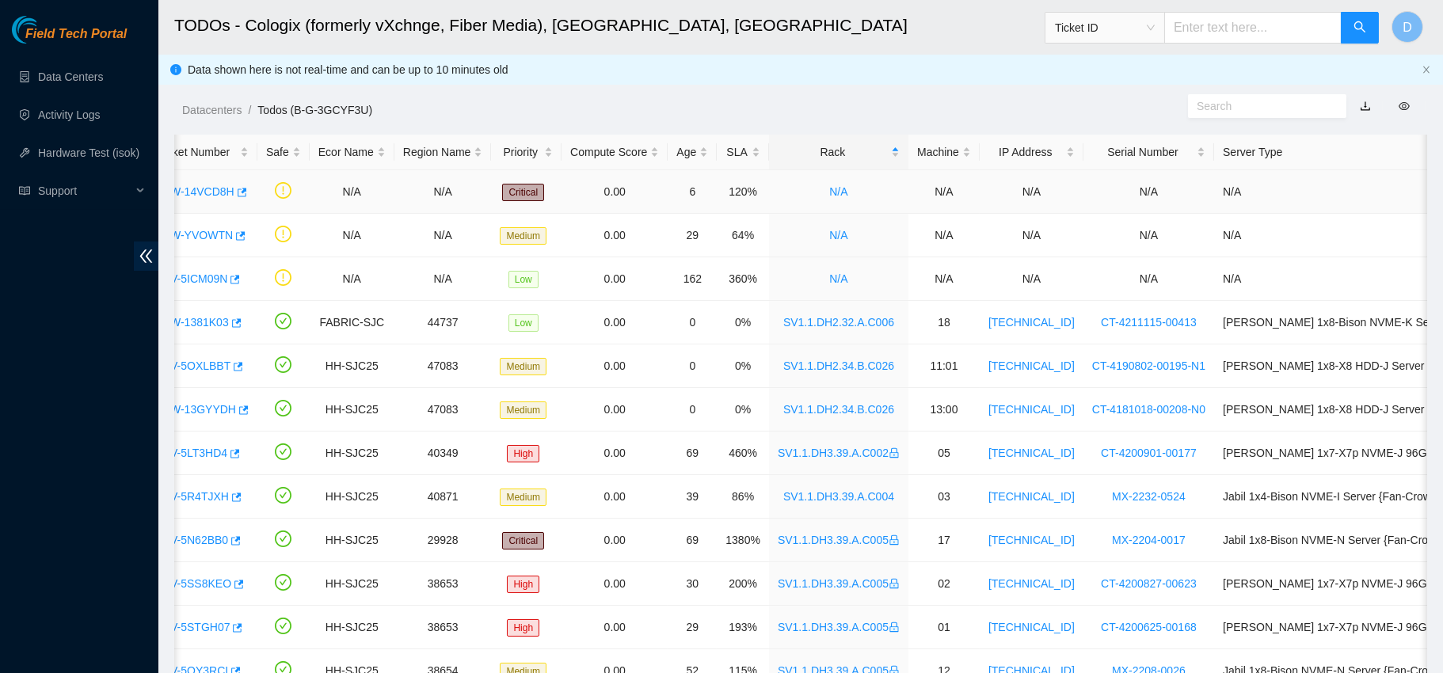
scroll to position [0, 0]
